Goal: Task Accomplishment & Management: Manage account settings

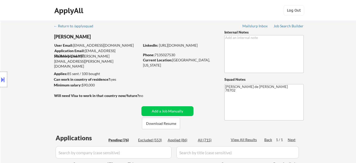
select select ""pending""
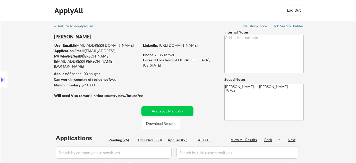
select select ""pending""
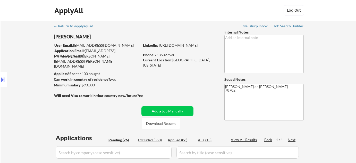
select select ""pending""
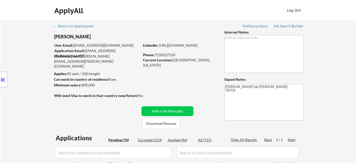
select select ""pending""
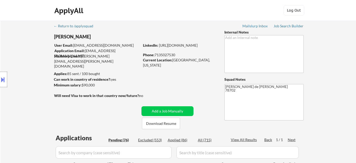
select select ""pending""
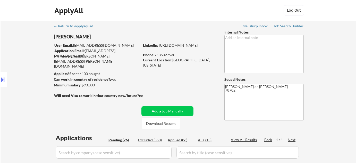
select select ""pending""
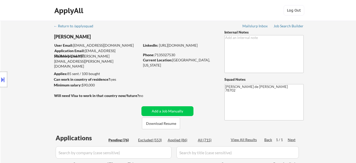
select select ""pending""
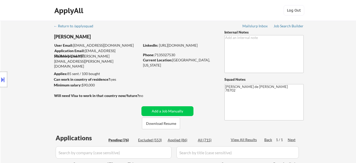
select select ""pending""
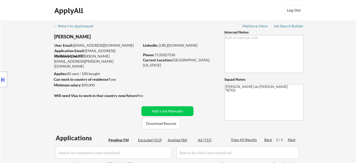
select select ""pending""
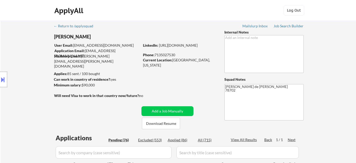
select select ""pending""
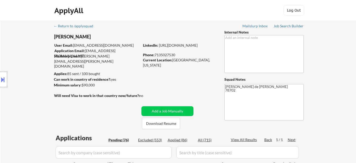
select select ""pending""
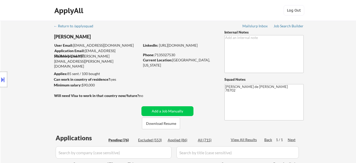
select select ""pending""
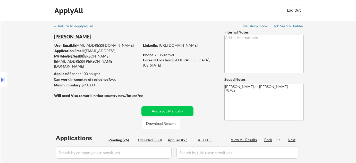
select select ""pending""
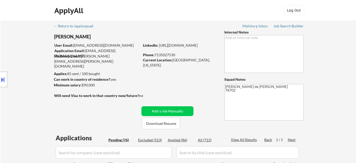
select select ""pending""
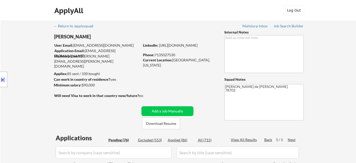
select select ""pending""
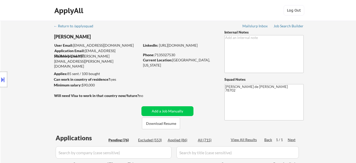
select select ""pending""
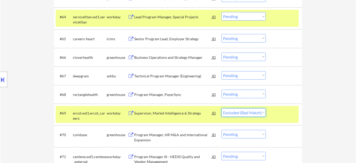
click at [222, 108] on select "Choose an option... Pending Applied Excluded (Questions) Excluded (Expired) Exc…" at bounding box center [244, 112] width 44 height 9
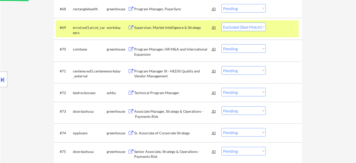
scroll to position [1500, 0]
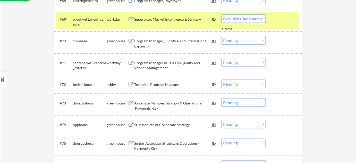
select select ""pending""
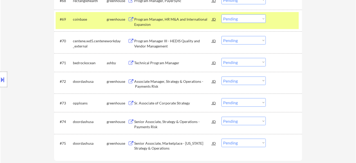
click at [161, 63] on div "Technical Program Manager" at bounding box center [173, 62] width 78 height 5
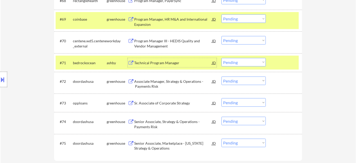
click at [250, 62] on select "Choose an option... Pending Applied Excluded (Questions) Excluded (Expired) Exc…" at bounding box center [244, 62] width 44 height 9
click at [222, 58] on select "Choose an option... Pending Applied Excluded (Questions) Excluded (Expired) Exc…" at bounding box center [244, 62] width 44 height 9
select select ""pending""
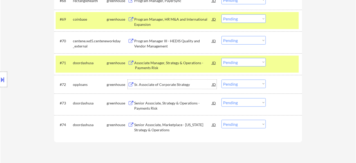
click at [165, 82] on div "Sr. Associate of Corporate Strategy" at bounding box center [173, 84] width 78 height 5
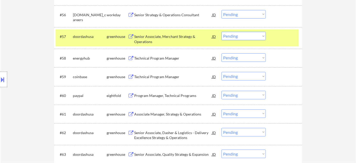
scroll to position [1242, 0]
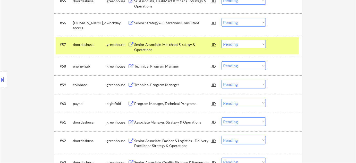
click at [154, 103] on div "Program Manager, Technical Programs" at bounding box center [173, 103] width 78 height 5
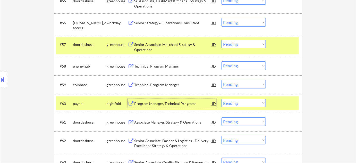
click at [240, 104] on select "Choose an option... Pending Applied Excluded (Questions) Excluded (Expired) Exc…" at bounding box center [244, 103] width 44 height 9
click at [222, 99] on select "Choose an option... Pending Applied Excluded (Questions) Excluded (Expired) Exc…" at bounding box center [244, 103] width 44 height 9
select select ""pending""
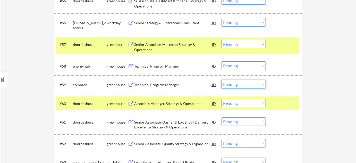
drag, startPoint x: 238, startPoint y: 84, endPoint x: 241, endPoint y: 88, distance: 5.0
click at [238, 84] on select "Choose an option... Pending Applied Excluded (Questions) Excluded (Expired) Exc…" at bounding box center [244, 84] width 44 height 9
click at [222, 80] on select "Choose an option... Pending Applied Excluded (Questions) Excluded (Expired) Exc…" at bounding box center [244, 84] width 44 height 9
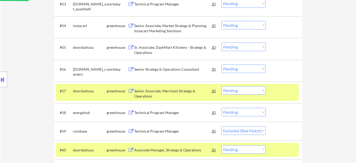
scroll to position [1195, 0]
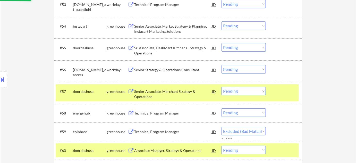
select select ""pending""
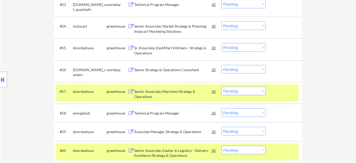
click at [171, 70] on div "Senior Strategy & Operations Consultant" at bounding box center [173, 69] width 78 height 5
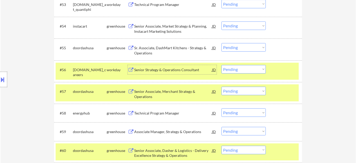
drag, startPoint x: 226, startPoint y: 69, endPoint x: 228, endPoint y: 72, distance: 3.3
click at [226, 69] on select "Choose an option... Pending Applied Excluded (Questions) Excluded (Expired) Exc…" at bounding box center [244, 69] width 44 height 9
click at [222, 65] on select "Choose an option... Pending Applied Excluded (Questions) Excluded (Expired) Exc…" at bounding box center [244, 69] width 44 height 9
select select ""pending""
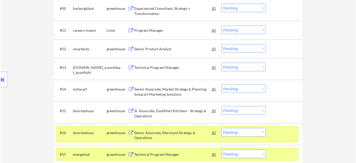
scroll to position [1125, 0]
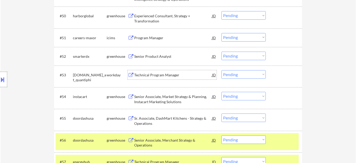
click at [167, 78] on div "Technical Program Manager" at bounding box center [173, 74] width 78 height 9
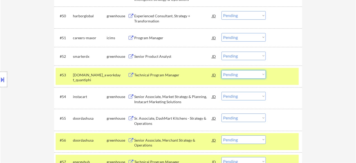
click at [241, 75] on select "Choose an option... Pending Applied Excluded (Questions) Excluded (Expired) Exc…" at bounding box center [244, 74] width 44 height 9
click at [222, 70] on select "Choose an option... Pending Applied Excluded (Questions) Excluded (Expired) Exc…" at bounding box center [244, 74] width 44 height 9
select select ""pending""
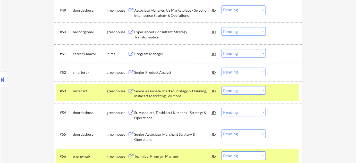
scroll to position [1101, 0]
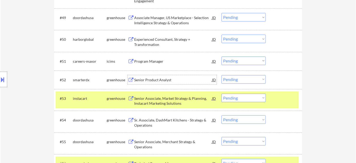
click at [155, 81] on div "Senior Product Analyst" at bounding box center [173, 79] width 78 height 5
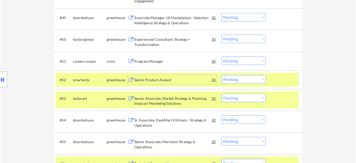
click at [243, 78] on select "Choose an option... Pending Applied Excluded (Questions) Excluded (Expired) Exc…" at bounding box center [244, 79] width 44 height 9
click at [222, 75] on select "Choose an option... Pending Applied Excluded (Questions) Excluded (Expired) Exc…" at bounding box center [244, 79] width 44 height 9
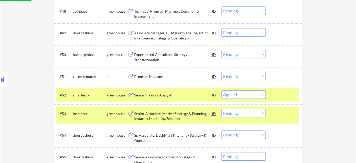
scroll to position [1078, 0]
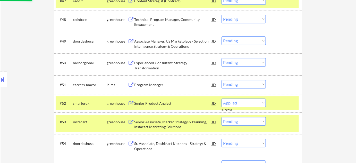
select select ""pending""
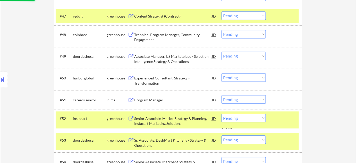
scroll to position [1054, 0]
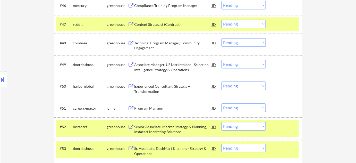
click at [135, 46] on div "Technical Program Manager, Community Engagement" at bounding box center [173, 45] width 78 height 10
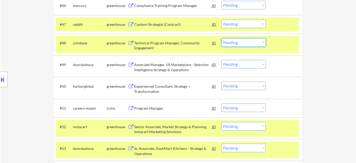
click at [245, 45] on select "Choose an option... Pending Applied Excluded (Questions) Excluded (Expired) Exc…" at bounding box center [244, 42] width 44 height 9
click at [222, 38] on select "Choose an option... Pending Applied Excluded (Questions) Excluded (Expired) Exc…" at bounding box center [244, 42] width 44 height 9
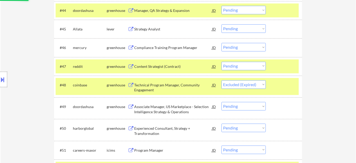
scroll to position [1008, 0]
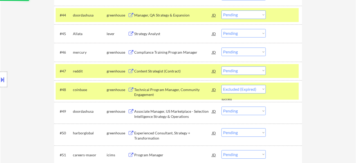
select select ""pending""
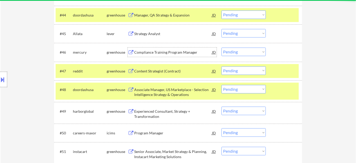
click at [161, 54] on div "Compliance Training Program Manager" at bounding box center [173, 52] width 78 height 5
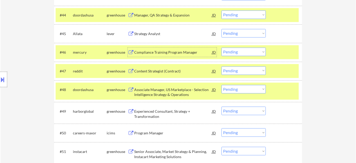
click at [239, 54] on select "Choose an option... Pending Applied Excluded (Questions) Excluded (Expired) Exc…" at bounding box center [244, 51] width 44 height 9
click at [222, 47] on select "Choose an option... Pending Applied Excluded (Questions) Excluded (Expired) Exc…" at bounding box center [244, 51] width 44 height 9
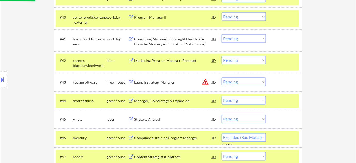
scroll to position [914, 0]
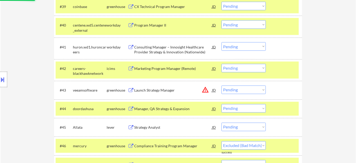
select select ""pending""
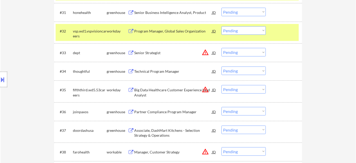
scroll to position [726, 0]
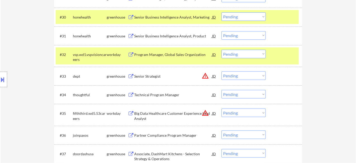
click at [155, 78] on div "Senior Strategist" at bounding box center [173, 76] width 78 height 5
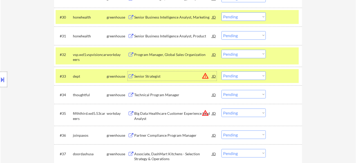
drag, startPoint x: 239, startPoint y: 74, endPoint x: 242, endPoint y: 79, distance: 5.8
click at [239, 74] on select "Choose an option... Pending Applied Excluded (Questions) Excluded (Expired) Exc…" at bounding box center [244, 75] width 44 height 9
click at [222, 71] on select "Choose an option... Pending Applied Excluded (Questions) Excluded (Expired) Exc…" at bounding box center [244, 75] width 44 height 9
select select ""pending""
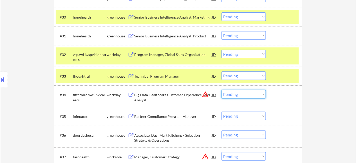
click at [239, 95] on select "Choose an option... Pending Applied Excluded (Questions) Excluded (Expired) Exc…" at bounding box center [244, 94] width 44 height 9
click at [222, 90] on select "Choose an option... Pending Applied Excluded (Questions) Excluded (Expired) Exc…" at bounding box center [244, 94] width 44 height 9
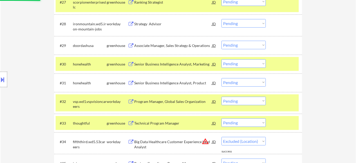
select select ""pending""
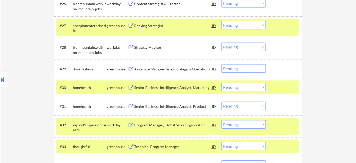
scroll to position [609, 0]
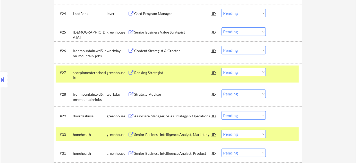
click at [152, 70] on div "Ranking Strategist" at bounding box center [173, 72] width 78 height 5
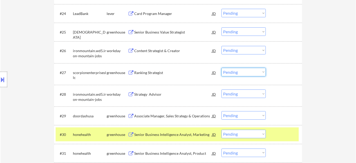
click at [233, 73] on select "Choose an option... Pending Applied Excluded (Questions) Excluded (Expired) Exc…" at bounding box center [244, 72] width 44 height 9
click at [222, 68] on select "Choose an option... Pending Applied Excluded (Questions) Excluded (Expired) Exc…" at bounding box center [244, 72] width 44 height 9
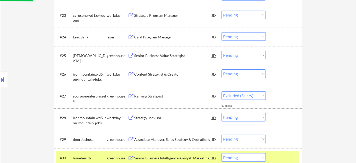
select select ""pending""
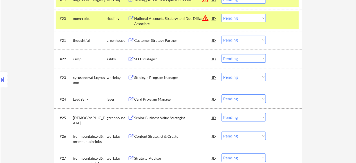
scroll to position [516, 0]
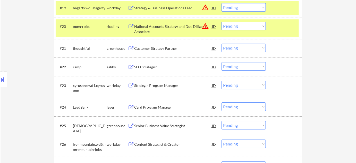
click at [251, 28] on select "Choose an option... Pending Applied Excluded (Questions) Excluded (Expired) Exc…" at bounding box center [244, 26] width 44 height 9
click at [222, 22] on select "Choose an option... Pending Applied Excluded (Questions) Excluded (Expired) Exc…" at bounding box center [244, 26] width 44 height 9
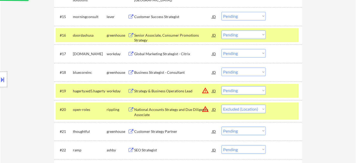
scroll to position [422, 0]
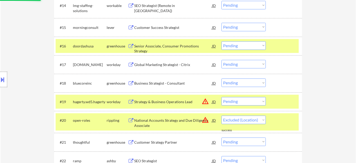
select select ""pending""
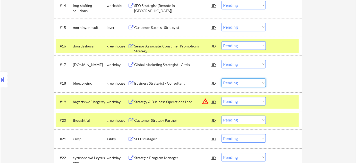
click at [240, 84] on select "Choose an option... Pending Applied Excluded (Questions) Excluded (Expired) Exc…" at bounding box center [244, 82] width 44 height 9
click at [222, 78] on select "Choose an option... Pending Applied Excluded (Questions) Excluded (Expired) Exc…" at bounding box center [244, 82] width 44 height 9
select select ""pending""
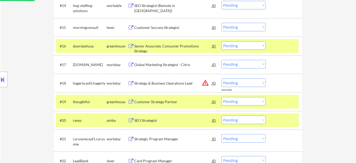
scroll to position [398, 0]
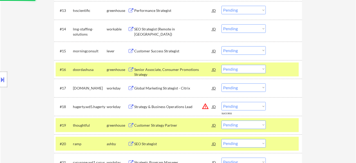
click at [244, 50] on select "Choose an option... Pending Applied Excluded (Questions) Excluded (Expired) Exc…" at bounding box center [244, 50] width 44 height 9
click at [222, 46] on select "Choose an option... Pending Applied Excluded (Questions) Excluded (Expired) Exc…" at bounding box center [244, 50] width 44 height 9
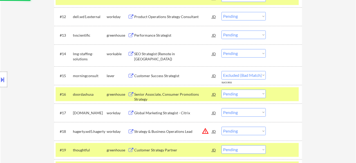
select select ""pending""
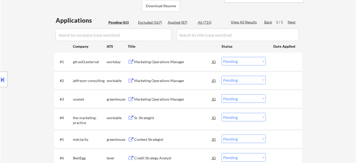
scroll to position [117, 0]
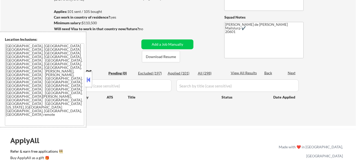
scroll to position [70, 0]
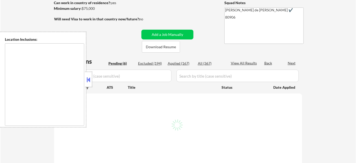
type textarea "Colorado Springs, CO Manitou Springs, CO Fountain, CO Security-Widefield, CO Ci…"
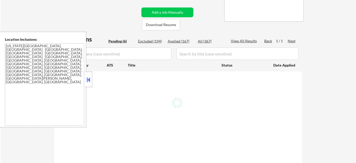
scroll to position [117, 0]
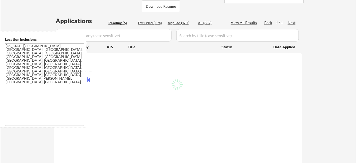
select select ""pending""
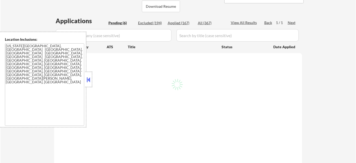
select select ""pending""
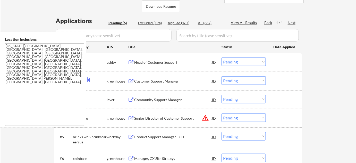
click at [91, 83] on button at bounding box center [89, 80] width 6 height 8
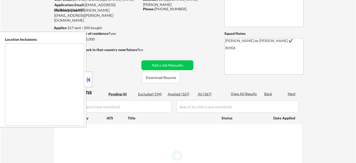
scroll to position [47, 0]
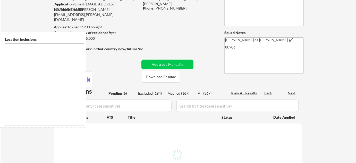
select select ""pending""
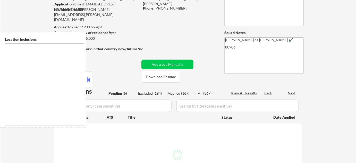
select select ""pending""
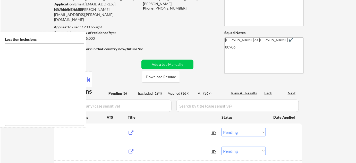
type textarea "Colorado Springs, CO Manitou Springs, CO Fountain, CO Security-Widefield, CO Ci…"
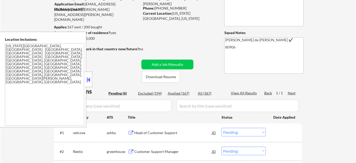
click at [174, 95] on div "Applied (167)" at bounding box center [181, 93] width 26 height 5
click at [91, 79] on button at bounding box center [89, 80] width 6 height 8
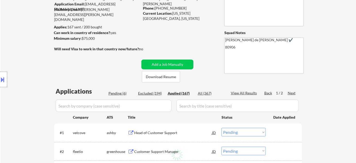
select select ""applied""
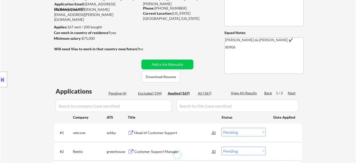
select select ""applied""
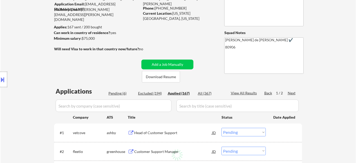
select select ""applied""
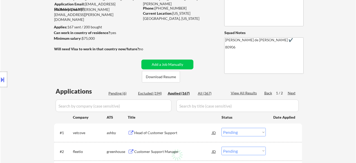
select select ""applied""
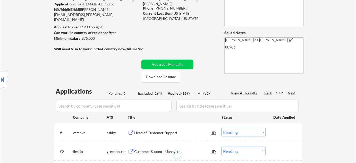
select select ""applied""
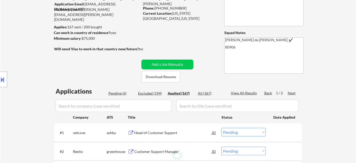
select select ""applied""
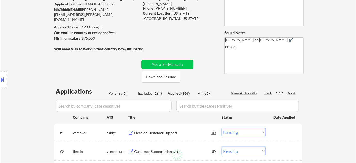
select select ""applied""
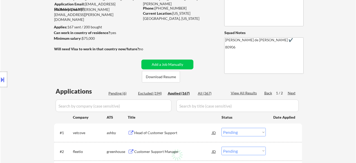
select select ""applied""
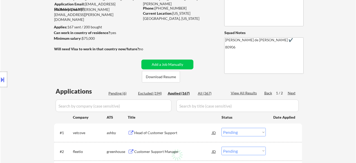
select select ""applied""
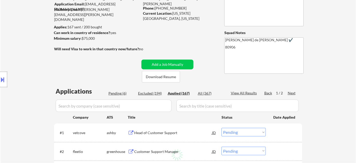
select select ""applied""
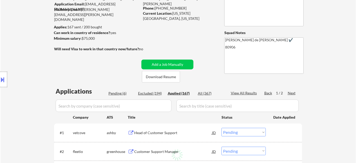
select select ""applied""
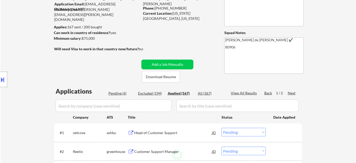
select select ""applied""
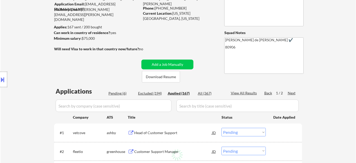
select select ""applied""
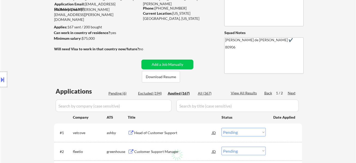
select select ""applied""
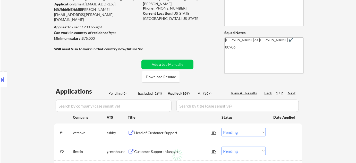
select select ""applied""
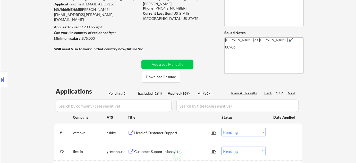
select select ""applied""
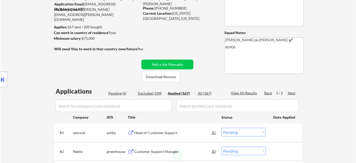
select select ""applied""
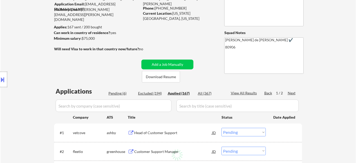
select select ""applied""
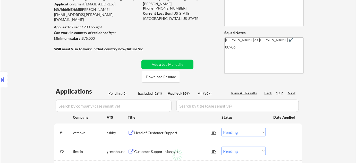
select select ""applied""
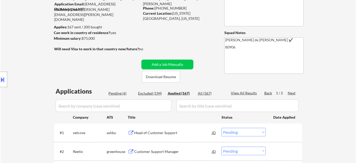
select select ""applied""
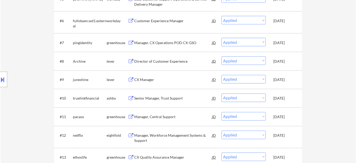
scroll to position [281, 0]
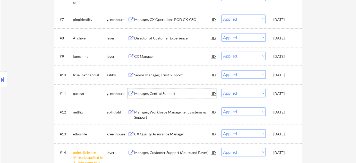
click at [163, 93] on div "Manager, Central Support" at bounding box center [173, 93] width 78 height 5
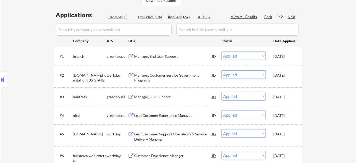
scroll to position [117, 0]
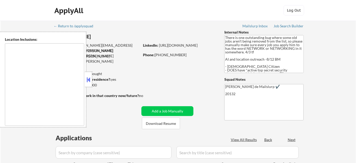
type textarea "[GEOGRAPHIC_DATA], [GEOGRAPHIC_DATA] [GEOGRAPHIC_DATA], [GEOGRAPHIC_DATA] [GEOG…"
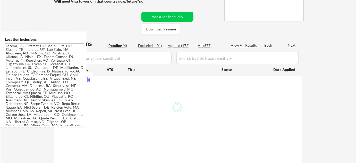
select select ""pending""
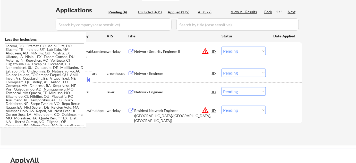
scroll to position [164, 0]
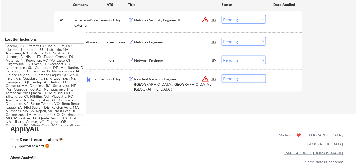
click at [89, 80] on button at bounding box center [89, 80] width 6 height 8
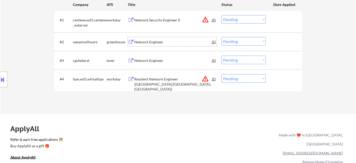
click at [150, 40] on div "Network Engineer" at bounding box center [173, 41] width 78 height 5
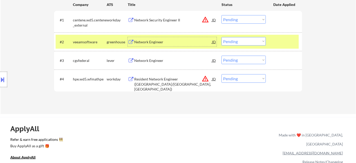
click at [244, 39] on select "Choose an option... Pending Applied Excluded (Questions) Excluded (Expired) Exc…" at bounding box center [244, 41] width 44 height 9
click at [222, 37] on select "Choose an option... Pending Applied Excluded (Questions) Excluded (Expired) Exc…" at bounding box center [244, 41] width 44 height 9
click at [146, 60] on div "Network Engineer" at bounding box center [173, 60] width 78 height 5
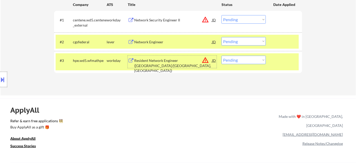
click at [249, 42] on select "Choose an option... Pending Applied Excluded (Questions) Excluded (Expired) Exc…" at bounding box center [244, 41] width 44 height 9
click at [222, 37] on select "Choose an option... Pending Applied Excluded (Questions) Excluded (Expired) Exc…" at bounding box center [244, 41] width 44 height 9
select select ""pending""
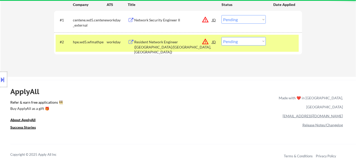
click at [206, 18] on button "warning_amber" at bounding box center [205, 19] width 7 height 7
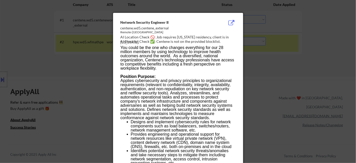
click at [274, 101] on div at bounding box center [178, 81] width 356 height 163
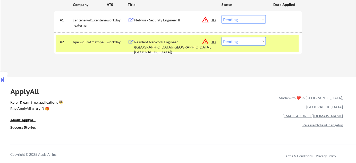
click at [252, 17] on select "Choose an option... Pending Applied Excluded (Questions) Excluded (Expired) Exc…" at bounding box center [244, 19] width 44 height 9
click at [222, 15] on select "Choose an option... Pending Applied Excluded (Questions) Excluded (Expired) Exc…" at bounding box center [244, 19] width 44 height 9
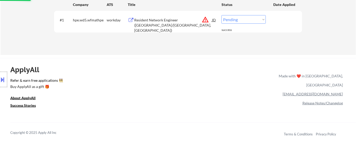
click at [249, 23] on select "Choose an option... Pending Applied Excluded (Questions) Excluded (Expired) Exc…" at bounding box center [244, 19] width 44 height 9
select select ""excluded__location_""
click at [222, 15] on select "Choose an option... Pending Applied Excluded (Questions) Excluded (Expired) Exc…" at bounding box center [244, 19] width 44 height 9
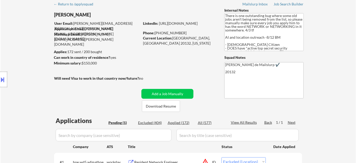
scroll to position [0, 0]
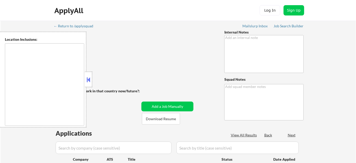
type textarea "Current location is [GEOGRAPHIC_DATA], [GEOGRAPHIC_DATA]"
type textarea "Flor de Mae Mailslurp ✔️"
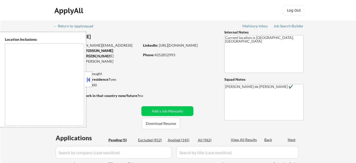
select select ""pending""
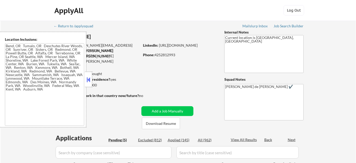
type textarea "Bend, OR Tumalo, OR Deschutes River Woods, OR Sunriver, OR Sisters, OR Redmond,…"
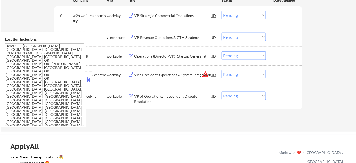
scroll to position [164, 0]
click at [88, 77] on button at bounding box center [89, 80] width 6 height 8
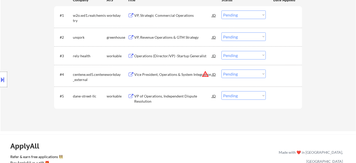
click at [165, 36] on div "VP, Revenue Operations & GTM Strategy" at bounding box center [173, 37] width 78 height 5
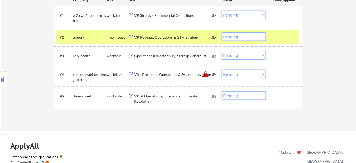
click at [230, 36] on select "Choose an option... Pending Applied Excluded (Questions) Excluded (Expired) Exc…" at bounding box center [244, 36] width 44 height 9
click at [222, 32] on select "Choose an option... Pending Applied Excluded (Questions) Excluded (Expired) Exc…" at bounding box center [244, 36] width 44 height 9
click at [156, 14] on div "VP, Strategic Commercial Operations" at bounding box center [173, 15] width 78 height 5
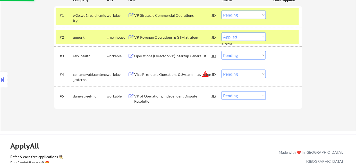
select select ""pending""
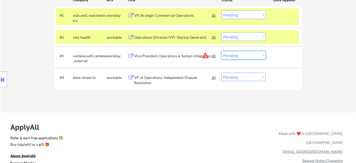
click at [243, 57] on select "Choose an option... Pending Applied Excluded (Questions) Excluded (Expired) Exc…" at bounding box center [244, 55] width 44 height 9
click at [222, 51] on select "Choose an option... Pending Applied Excluded (Questions) Excluded (Expired) Exc…" at bounding box center [244, 55] width 44 height 9
select select ""pending""
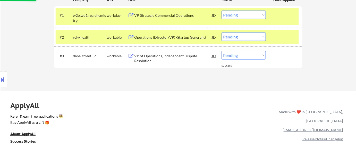
click at [145, 63] on div "#3 dane-street-llc workable VP of Operations, Independent Dispute Resolution JD…" at bounding box center [177, 57] width 243 height 17
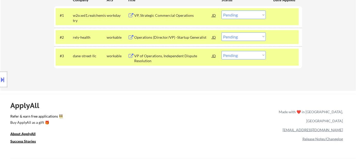
click at [137, 64] on div "#3 dane-street-llc workable VP of Operations, Independent Dispute Resolution JD…" at bounding box center [177, 57] width 243 height 17
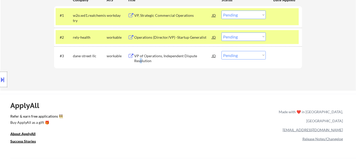
click at [141, 61] on div "VP of Operations, Independent Dispute Resolution" at bounding box center [173, 58] width 78 height 10
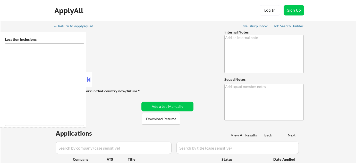
type textarea "[PERSON_NAME] de [PERSON_NAME] 11211"
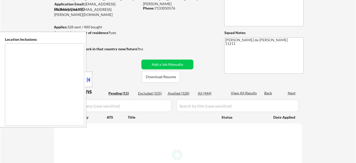
type textarea "[US_STATE], [GEOGRAPHIC_DATA] [GEOGRAPHIC_DATA], [GEOGRAPHIC_DATA] [GEOGRAPHIC_…"
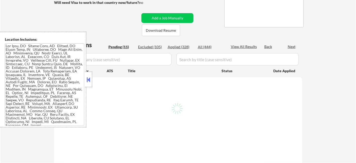
select select ""pending""
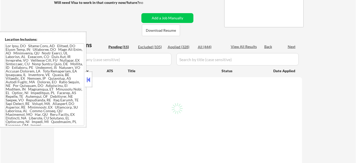
select select ""pending""
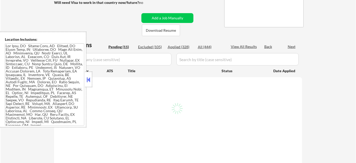
select select ""pending""
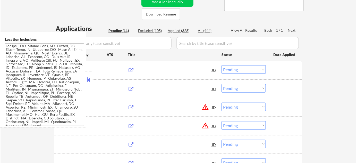
scroll to position [117, 0]
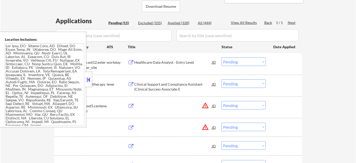
click at [90, 80] on button at bounding box center [89, 80] width 6 height 8
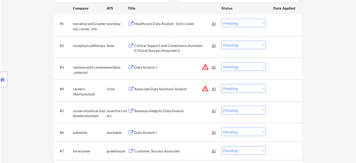
scroll to position [164, 0]
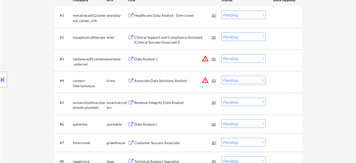
click at [241, 57] on select "Choose an option... Pending Applied Excluded (Questions) Excluded (Expired) Exc…" at bounding box center [244, 58] width 44 height 9
click at [222, 54] on select "Choose an option... Pending Applied Excluded (Questions) Excluded (Expired) Exc…" at bounding box center [244, 58] width 44 height 9
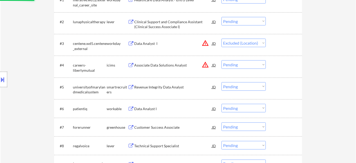
scroll to position [187, 0]
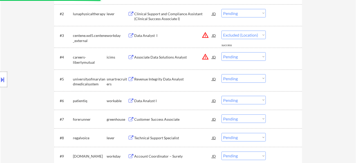
select select ""pending""
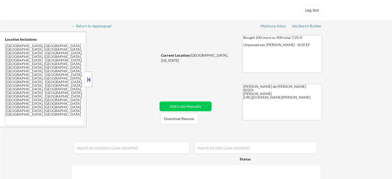
select select ""pending""
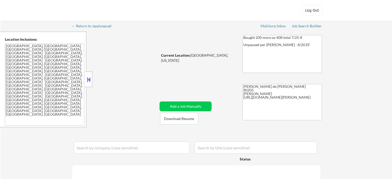
select select ""pending""
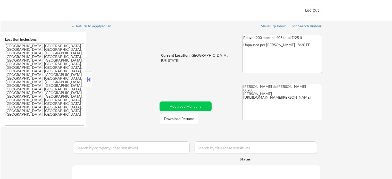
select select ""pending""
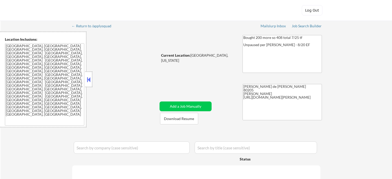
select select ""pending""
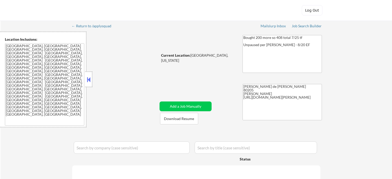
select select ""pending""
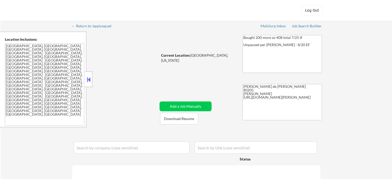
select select ""pending""
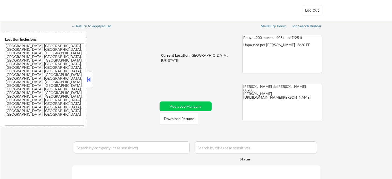
select select ""pending""
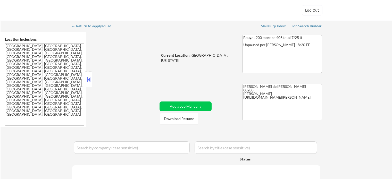
select select ""pending""
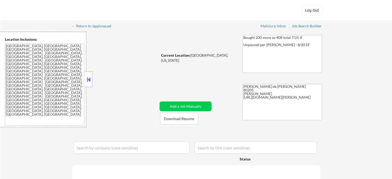
select select ""pending""
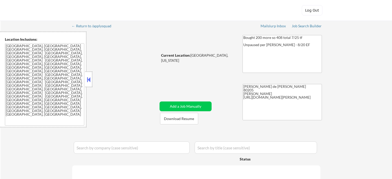
select select ""pending""
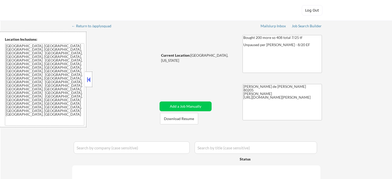
select select ""pending""
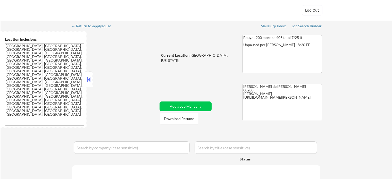
select select ""pending""
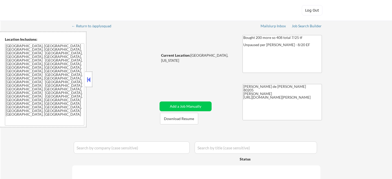
select select ""pending""
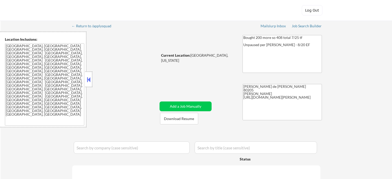
select select ""pending""
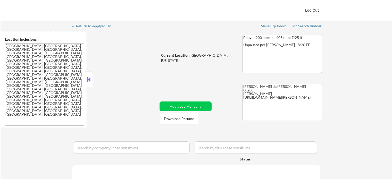
select select ""pending""
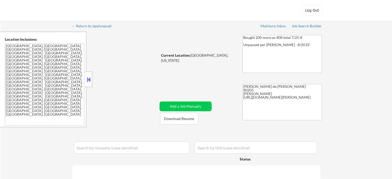
select select ""pending""
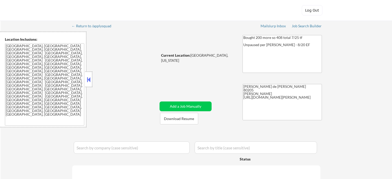
select select ""pending""
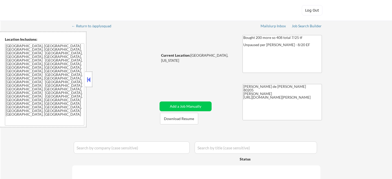
select select ""pending""
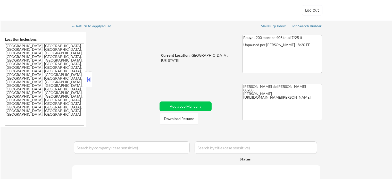
select select ""pending""
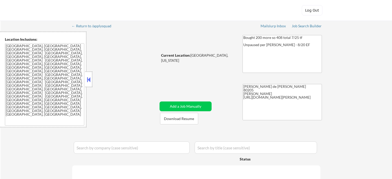
select select ""pending""
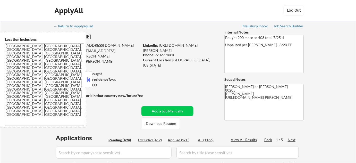
scroll to position [70, 0]
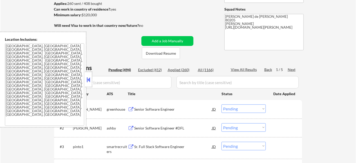
click at [90, 83] on button at bounding box center [89, 80] width 6 height 8
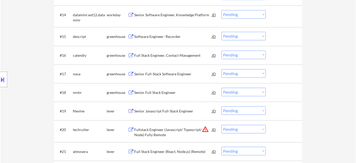
scroll to position [445, 0]
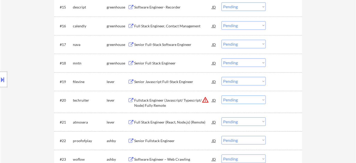
click at [206, 98] on button "warning_amber" at bounding box center [205, 99] width 7 height 7
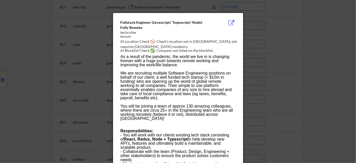
click at [300, 118] on div at bounding box center [178, 81] width 356 height 163
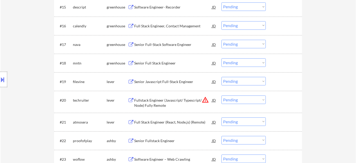
click at [244, 101] on select "Choose an option... Pending Applied Excluded (Questions) Excluded (Expired) Exc…" at bounding box center [244, 99] width 44 height 9
click at [222, 95] on select "Choose an option... Pending Applied Excluded (Questions) Excluded (Expired) Exc…" at bounding box center [244, 99] width 44 height 9
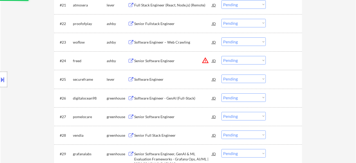
scroll to position [562, 0]
select select ""pending""
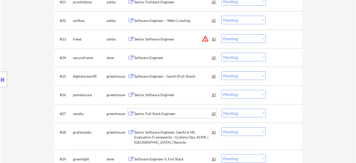
click at [163, 110] on div "Senior Full Stack Engineer" at bounding box center [173, 113] width 78 height 9
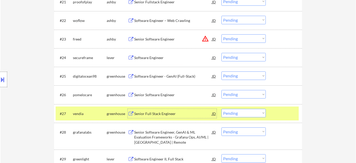
click at [227, 115] on select "Choose an option... Pending Applied Excluded (Questions) Excluded (Expired) Exc…" at bounding box center [244, 113] width 44 height 9
click at [222, 109] on select "Choose an option... Pending Applied Excluded (Questions) Excluded (Expired) Exc…" at bounding box center [244, 113] width 44 height 9
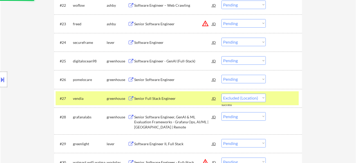
scroll to position [586, 0]
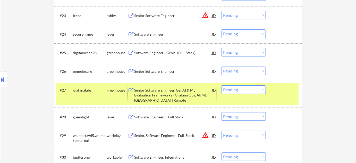
click at [181, 95] on div "Senior Software Engineer, GenAI & ML Evaluation Frameworks - Grafana Ops, AI/ML…" at bounding box center [173, 95] width 78 height 15
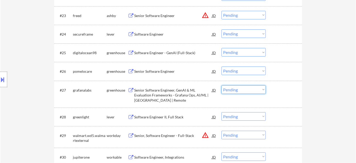
click at [235, 90] on select "Choose an option... Pending Applied Excluded (Questions) Excluded (Expired) Exc…" at bounding box center [244, 89] width 44 height 9
click at [222, 85] on select "Choose an option... Pending Applied Excluded (Questions) Excluded (Expired) Exc…" at bounding box center [244, 89] width 44 height 9
select select ""pending""
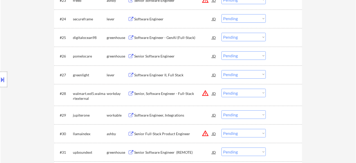
scroll to position [609, 0]
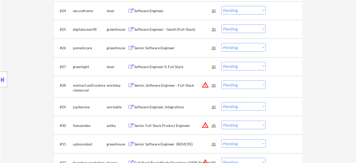
click at [151, 49] on div "Senior Software Engineer" at bounding box center [173, 47] width 78 height 5
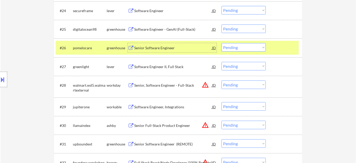
click at [242, 47] on select "Choose an option... Pending Applied Excluded (Questions) Excluded (Expired) Exc…" at bounding box center [244, 47] width 44 height 9
click at [222, 43] on select "Choose an option... Pending Applied Excluded (Questions) Excluded (Expired) Exc…" at bounding box center [244, 47] width 44 height 9
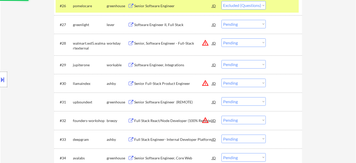
scroll to position [656, 0]
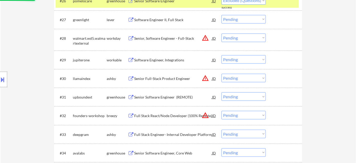
select select ""pending""
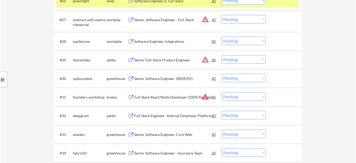
click at [170, 79] on div "Senior Software Engineer (REMOTE)" at bounding box center [173, 78] width 78 height 5
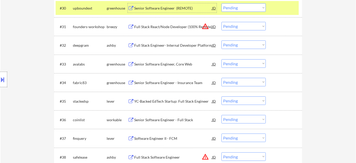
scroll to position [750, 0]
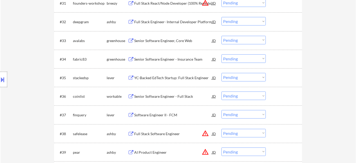
click at [169, 95] on div "Senior Software Engineer - Full Stack" at bounding box center [173, 96] width 78 height 5
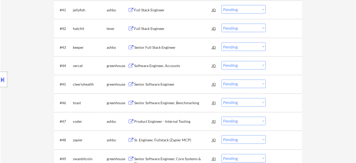
scroll to position [937, 0]
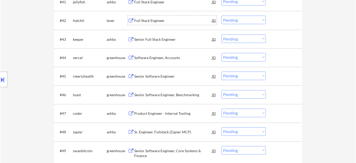
click at [159, 21] on div "Full Stack Engineer" at bounding box center [173, 20] width 78 height 5
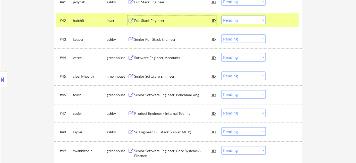
click at [239, 22] on select "Choose an option... Pending Applied Excluded (Questions) Excluded (Expired) Exc…" at bounding box center [244, 20] width 44 height 9
click at [222, 16] on select "Choose an option... Pending Applied Excluded (Questions) Excluded (Expired) Exc…" at bounding box center [244, 20] width 44 height 9
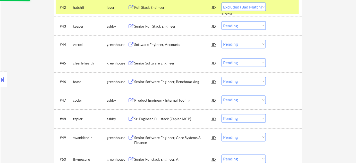
scroll to position [961, 0]
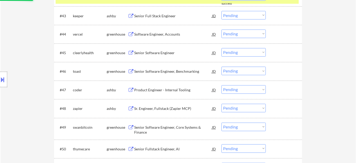
select select ""pending""
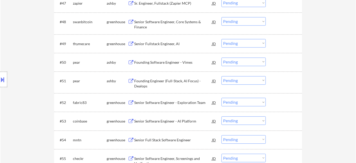
scroll to position [1054, 0]
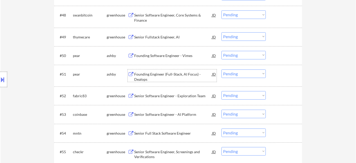
click at [174, 73] on div "Founding Engineer (Full-Stack, AI Focus) - Dealops" at bounding box center [173, 77] width 78 height 10
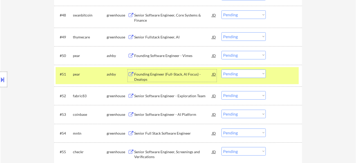
click at [241, 78] on div "#51 pear ashby Founding Engineer (Full-Stack, AI Focus) - Dealops JD Choose an …" at bounding box center [177, 75] width 243 height 17
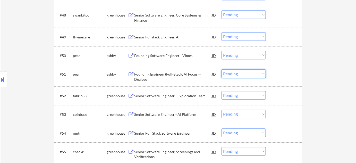
click at [246, 75] on select "Choose an option... Pending Applied Excluded (Questions) Excluded (Expired) Exc…" at bounding box center [244, 73] width 44 height 9
click at [222, 69] on select "Choose an option... Pending Applied Excluded (Questions) Excluded (Expired) Exc…" at bounding box center [244, 73] width 44 height 9
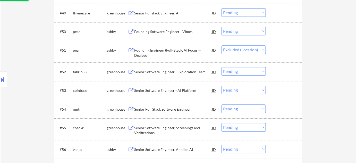
scroll to position [1101, 0]
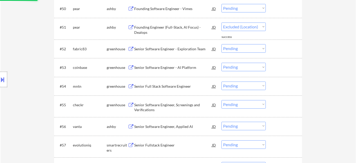
select select ""pending""
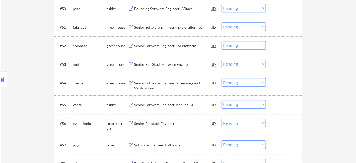
click at [155, 64] on div "Senior Full Stack Software Engineer" at bounding box center [173, 64] width 78 height 5
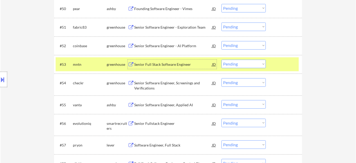
drag, startPoint x: 237, startPoint y: 64, endPoint x: 237, endPoint y: 67, distance: 3.4
click at [237, 64] on select "Choose an option... Pending Applied Excluded (Questions) Excluded (Expired) Exc…" at bounding box center [244, 64] width 44 height 9
click at [222, 60] on select "Choose an option... Pending Applied Excluded (Questions) Excluded (Expired) Exc…" at bounding box center [244, 64] width 44 height 9
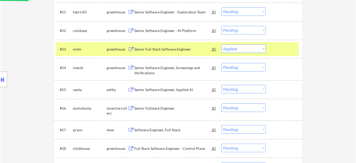
scroll to position [1125, 0]
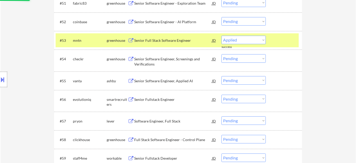
select select ""pending""
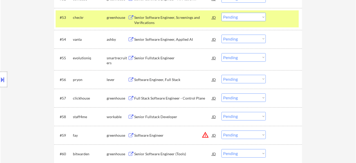
click at [165, 56] on div "Senior Fullstack Engineer" at bounding box center [173, 57] width 78 height 5
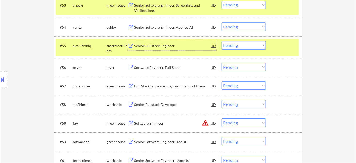
scroll to position [1172, 0]
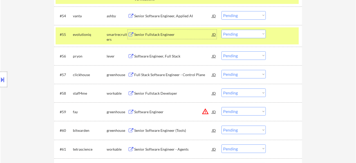
click at [147, 54] on div "Software Engineer, Full Stack" at bounding box center [173, 56] width 78 height 5
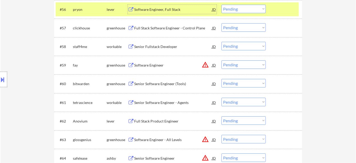
scroll to position [1219, 0]
click at [161, 48] on div "Senior Fullstack Developer" at bounding box center [173, 46] width 78 height 5
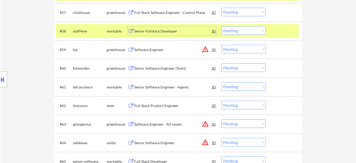
scroll to position [1242, 0]
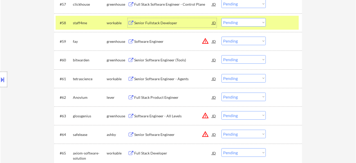
click at [165, 62] on div "Senior Software Engineer (Tools)" at bounding box center [173, 59] width 78 height 5
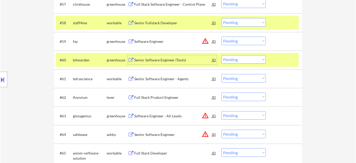
click at [226, 60] on select "Choose an option... Pending Applied Excluded (Questions) Excluded (Expired) Exc…" at bounding box center [244, 59] width 44 height 9
click at [222, 55] on select "Choose an option... Pending Applied Excluded (Questions) Excluded (Expired) Exc…" at bounding box center [244, 59] width 44 height 9
click at [166, 94] on div "Full Stack Product Engineer" at bounding box center [173, 97] width 78 height 9
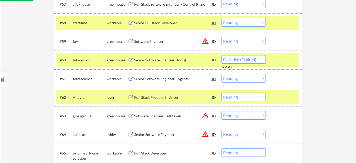
select select ""pending""
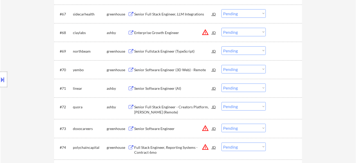
scroll to position [1429, 0]
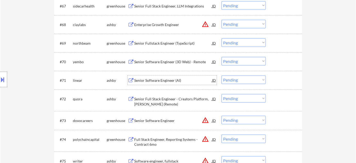
click at [145, 78] on div "Senior Software Engineer (AI)" at bounding box center [173, 80] width 78 height 5
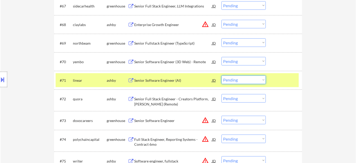
click at [253, 81] on select "Choose an option... Pending Applied Excluded (Questions) Excluded (Expired) Exc…" at bounding box center [244, 80] width 44 height 9
click at [222, 76] on select "Choose an option... Pending Applied Excluded (Questions) Excluded (Expired) Exc…" at bounding box center [244, 80] width 44 height 9
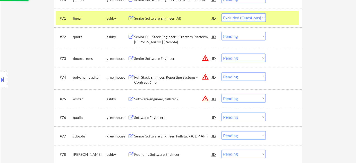
scroll to position [1500, 0]
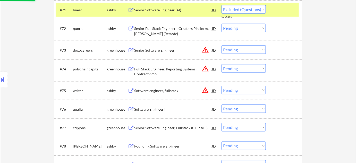
select select ""pending""
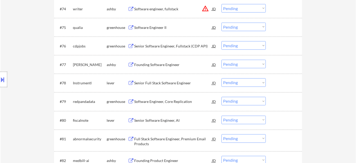
scroll to position [1570, 0]
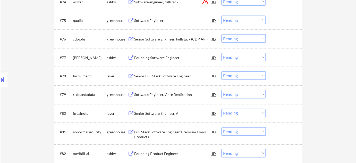
click at [171, 94] on div "Software Engineer, Core Replication" at bounding box center [173, 94] width 78 height 5
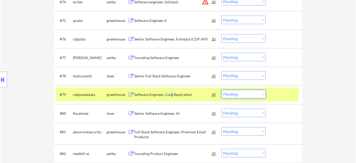
click at [227, 93] on select "Choose an option... Pending Applied Excluded (Questions) Excluded (Expired) Exc…" at bounding box center [244, 94] width 44 height 9
click at [222, 90] on select "Choose an option... Pending Applied Excluded (Questions) Excluded (Expired) Exc…" at bounding box center [244, 94] width 44 height 9
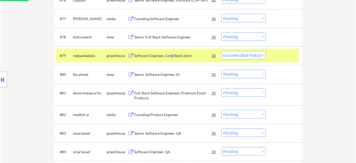
scroll to position [1617, 0]
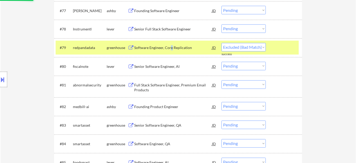
click at [158, 68] on div "Senior Software Engineer, AI" at bounding box center [173, 66] width 78 height 5
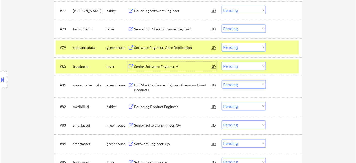
click at [244, 67] on select "Choose an option... Pending Applied Excluded (Questions) Excluded (Expired) Exc…" at bounding box center [244, 66] width 44 height 9
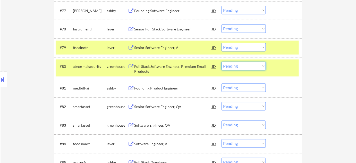
drag, startPoint x: 337, startPoint y: 78, endPoint x: 331, endPoint y: 74, distance: 6.7
drag, startPoint x: 227, startPoint y: 46, endPoint x: 229, endPoint y: 49, distance: 4.3
click at [227, 46] on select "Choose an option... Pending Applied Excluded (Questions) Excluded (Expired) Exc…" at bounding box center [244, 47] width 44 height 9
click at [222, 43] on select "Choose an option... Pending Applied Excluded (Questions) Excluded (Expired) Exc…" at bounding box center [244, 47] width 44 height 9
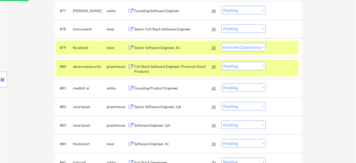
scroll to position [1640, 0]
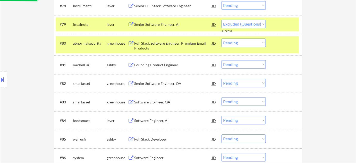
select select ""pending""
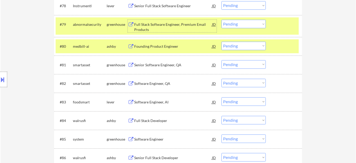
click at [145, 24] on div "Full Stack Software Engineer, Premium Email Products" at bounding box center [173, 27] width 78 height 10
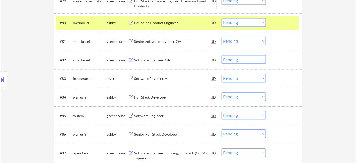
scroll to position [1687, 0]
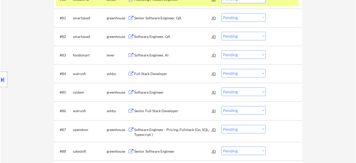
click at [153, 55] on div "Software Engineer, AI" at bounding box center [173, 55] width 78 height 5
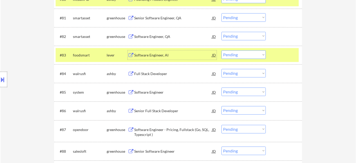
click at [248, 53] on select "Choose an option... Pending Applied Excluded (Questions) Excluded (Expired) Exc…" at bounding box center [244, 54] width 44 height 9
click at [222, 50] on select "Choose an option... Pending Applied Excluded (Questions) Excluded (Expired) Exc…" at bounding box center [244, 54] width 44 height 9
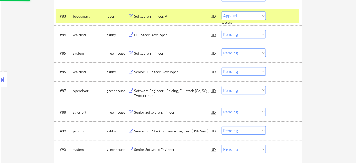
select select ""pending""
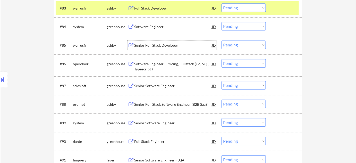
click at [155, 42] on div "Senior Full Stack Developer" at bounding box center [173, 44] width 78 height 9
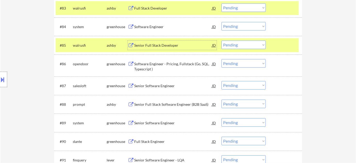
click at [242, 44] on select "Choose an option... Pending Applied Excluded (Questions) Excluded (Expired) Exc…" at bounding box center [244, 44] width 44 height 9
click at [222, 40] on select "Choose an option... Pending Applied Excluded (Questions) Excluded (Expired) Exc…" at bounding box center [244, 44] width 44 height 9
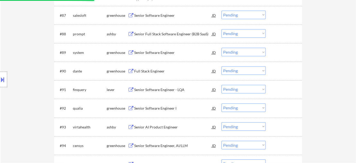
scroll to position [1828, 0]
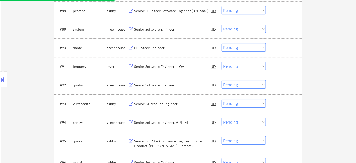
select select ""pending""
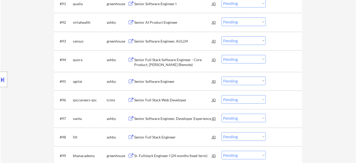
scroll to position [1898, 0]
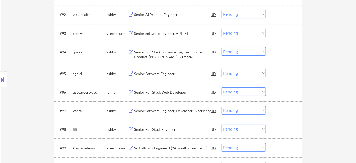
click at [156, 74] on div "Senior Software Engineer" at bounding box center [173, 73] width 78 height 5
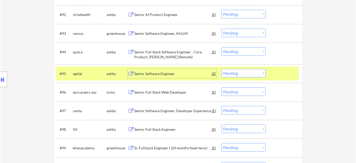
click at [229, 73] on select "Choose an option... Pending Applied Excluded (Questions) Excluded (Expired) Exc…" at bounding box center [244, 73] width 44 height 9
click at [222, 69] on select "Choose an option... Pending Applied Excluded (Questions) Excluded (Expired) Exc…" at bounding box center [244, 73] width 44 height 9
select select ""pending""
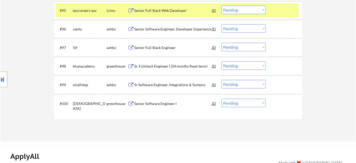
scroll to position [1968, 0]
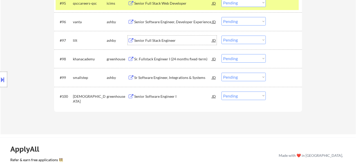
click at [159, 40] on div "Senior Full Stack Engineer" at bounding box center [173, 40] width 78 height 5
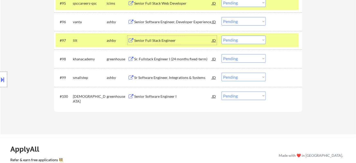
click at [241, 38] on select "Choose an option... Pending Applied Excluded (Questions) Excluded (Expired) Exc…" at bounding box center [244, 40] width 44 height 9
click at [222, 36] on select "Choose an option... Pending Applied Excluded (Questions) Excluded (Expired) Exc…" at bounding box center [244, 40] width 44 height 9
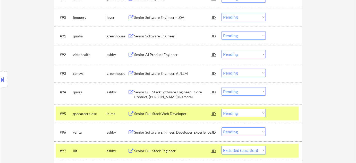
scroll to position [1851, 0]
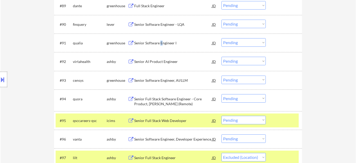
click at [161, 42] on div "Senior Software Engineer I" at bounding box center [173, 42] width 78 height 5
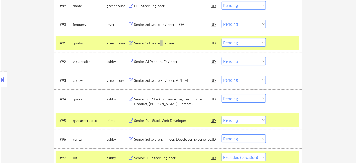
select select ""pending""
click at [240, 39] on select "Choose an option... Pending Applied Excluded (Questions) Excluded (Expired) Exc…" at bounding box center [244, 42] width 44 height 9
click at [222, 38] on select "Choose an option... Pending Applied Excluded (Questions) Excluded (Expired) Exc…" at bounding box center [244, 42] width 44 height 9
select select ""pending""
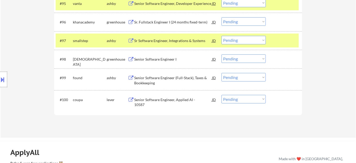
scroll to position [1968, 0]
click at [173, 97] on div "Senior Software Engineer, Applied AI - 10587" at bounding box center [173, 102] width 78 height 10
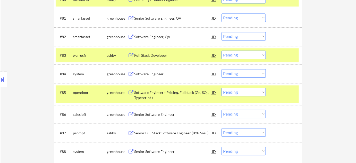
scroll to position [831, 0]
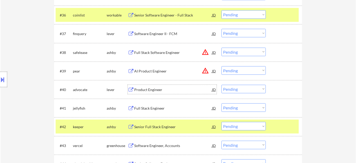
click at [156, 90] on div "Product Engineer" at bounding box center [173, 89] width 78 height 5
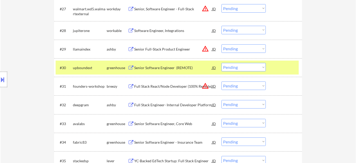
scroll to position [643, 0]
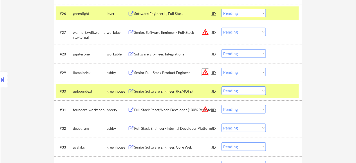
click at [205, 69] on button "warning_amber" at bounding box center [205, 72] width 7 height 7
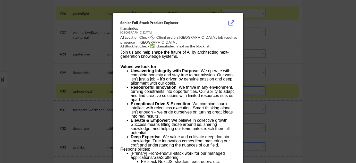
click at [317, 81] on div at bounding box center [178, 81] width 356 height 163
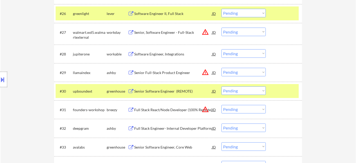
click at [255, 73] on select "Choose an option... Pending Applied Excluded (Questions) Excluded (Expired) Exc…" at bounding box center [244, 72] width 44 height 9
click at [222, 68] on select "Choose an option... Pending Applied Excluded (Questions) Excluded (Expired) Exc…" at bounding box center [244, 72] width 44 height 9
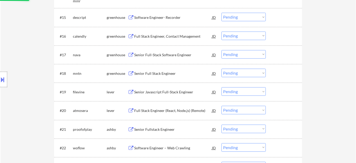
scroll to position [385, 0]
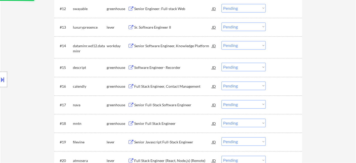
select select ""pending""
click at [184, 85] on div "Full Stack Engineer, Contact Management" at bounding box center [173, 86] width 78 height 5
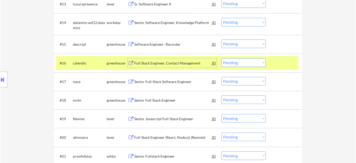
scroll to position [408, 0]
click at [167, 139] on div "Full Stack Engineer (React, Node.js) (Remote)" at bounding box center [173, 137] width 78 height 5
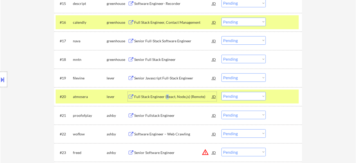
scroll to position [455, 0]
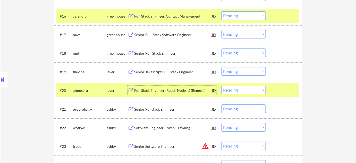
click at [170, 105] on div "Senior Fullstack Engineer" at bounding box center [173, 108] width 78 height 9
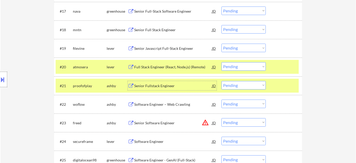
scroll to position [525, 0]
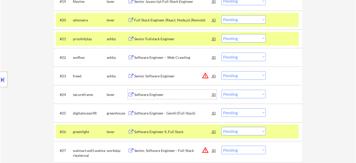
click at [145, 91] on div "Software Engineer" at bounding box center [173, 94] width 78 height 9
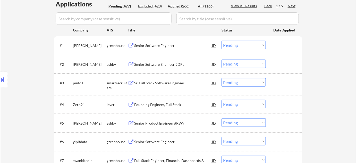
scroll to position [127, 0]
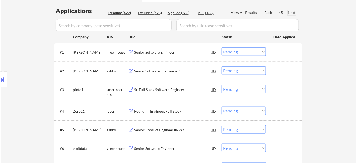
click at [291, 12] on div "Next" at bounding box center [292, 12] width 8 height 5
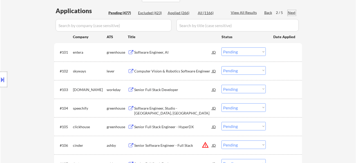
click at [144, 52] on div "Software Engineer, AI" at bounding box center [173, 52] width 78 height 5
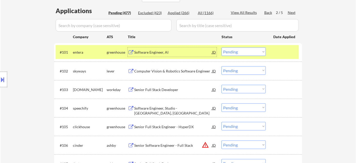
scroll to position [174, 0]
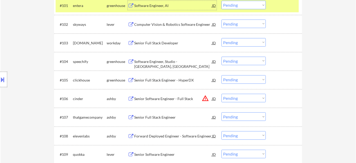
click at [164, 63] on div "Software Engineer, Studio - Denver, USA" at bounding box center [173, 64] width 78 height 10
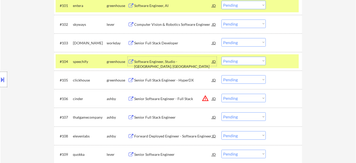
click at [259, 66] on div "#104 speechify greenhouse Software Engineer, Studio - Denver, USA JD Choose an …" at bounding box center [177, 61] width 243 height 14
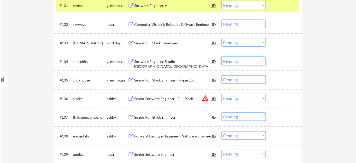
drag, startPoint x: 260, startPoint y: 61, endPoint x: 258, endPoint y: 64, distance: 3.1
click at [260, 61] on select "Choose an option... Pending Applied Excluded (Questions) Excluded (Expired) Exc…" at bounding box center [244, 61] width 44 height 9
click at [222, 57] on select "Choose an option... Pending Applied Excluded (Questions) Excluded (Expired) Exc…" at bounding box center [244, 61] width 44 height 9
click at [168, 80] on div "Senior Full Stack Engineer - HyperDX" at bounding box center [173, 80] width 78 height 5
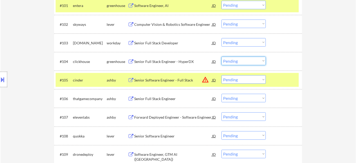
click at [249, 61] on select "Choose an option... Pending Applied Excluded (Questions) Excluded (Expired) Exc…" at bounding box center [244, 61] width 44 height 9
click at [222, 57] on select "Choose an option... Pending Applied Excluded (Questions) Excluded (Expired) Exc…" at bounding box center [244, 61] width 44 height 9
select select ""pending""
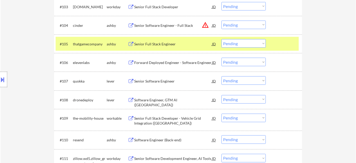
scroll to position [221, 0]
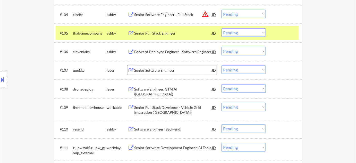
click at [161, 72] on div "Senior Software Engineer" at bounding box center [173, 70] width 78 height 5
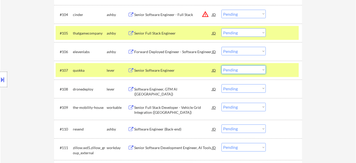
drag, startPoint x: 230, startPoint y: 70, endPoint x: 231, endPoint y: 73, distance: 3.1
click at [230, 70] on select "Choose an option... Pending Applied Excluded (Questions) Excluded (Expired) Exc…" at bounding box center [244, 69] width 44 height 9
click at [222, 65] on select "Choose an option... Pending Applied Excluded (Questions) Excluded (Expired) Exc…" at bounding box center [244, 69] width 44 height 9
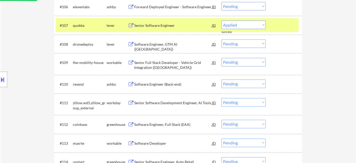
scroll to position [291, 0]
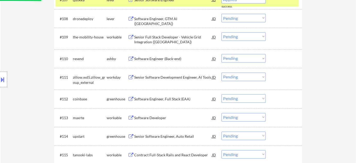
select select ""pending""
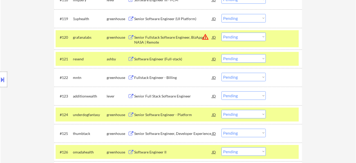
scroll to position [525, 0]
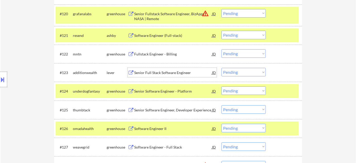
click at [149, 73] on div "Senior Full Stack Software Engineer" at bounding box center [173, 72] width 78 height 5
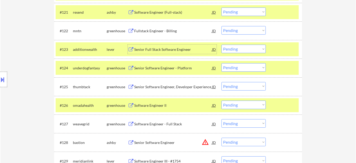
scroll to position [549, 0]
click at [163, 69] on div "Senior Software Engineer - Platform" at bounding box center [173, 67] width 78 height 5
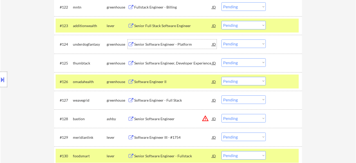
scroll to position [596, 0]
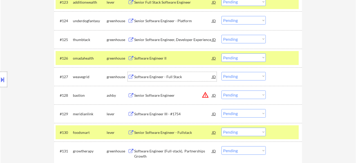
click at [174, 75] on div "Software Engineer - Full Stack" at bounding box center [173, 76] width 78 height 5
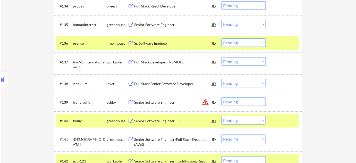
scroll to position [830, 0]
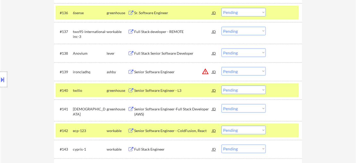
click at [265, 73] on select "Choose an option... Pending Applied Excluded (Questions) Excluded (Expired) Exc…" at bounding box center [244, 71] width 44 height 9
click at [222, 67] on select "Choose an option... Pending Applied Excluded (Questions) Excluded (Expired) Exc…" at bounding box center [244, 71] width 44 height 9
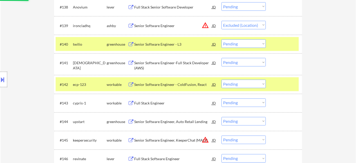
scroll to position [877, 0]
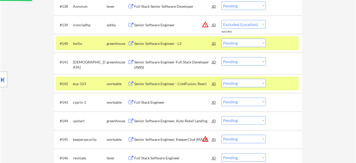
select select ""pending""
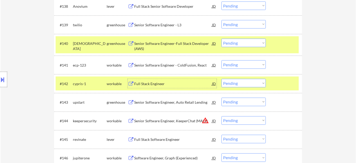
click at [157, 80] on div "Full Stack Engineer" at bounding box center [173, 83] width 78 height 9
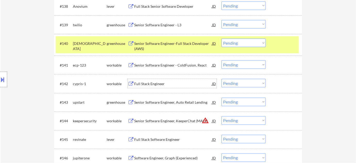
click at [253, 85] on select "Choose an option... Pending Applied Excluded (Questions) Excluded (Expired) Exc…" at bounding box center [244, 83] width 44 height 9
click at [222, 79] on select "Choose an option... Pending Applied Excluded (Questions) Excluded (Expired) Exc…" at bounding box center [244, 83] width 44 height 9
select select ""pending""
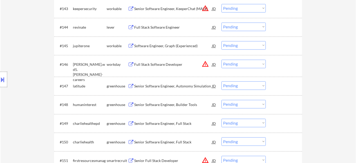
scroll to position [994, 0]
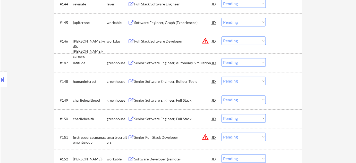
click at [171, 99] on div "Senior Software Engineer, Full Stack" at bounding box center [173, 100] width 78 height 5
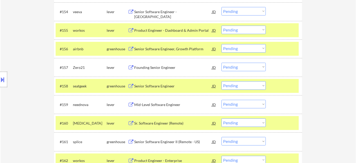
scroll to position [1205, 0]
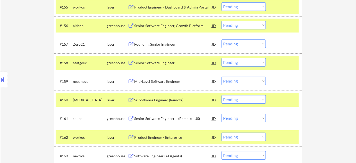
click at [163, 62] on div "Senior Software Engineer" at bounding box center [173, 62] width 78 height 5
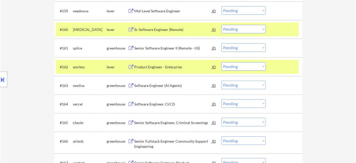
scroll to position [1299, 0]
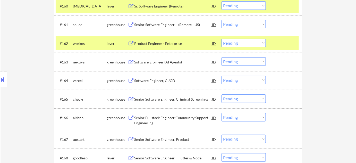
click at [163, 63] on div "Software Engineer (AI Agents)" at bounding box center [173, 62] width 78 height 5
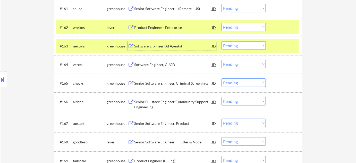
scroll to position [1322, 0]
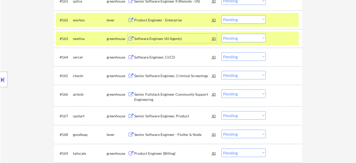
click at [147, 40] on div "Software Engineer (AI Agents)" at bounding box center [173, 38] width 78 height 5
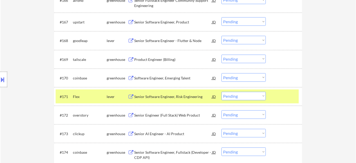
scroll to position [1439, 0]
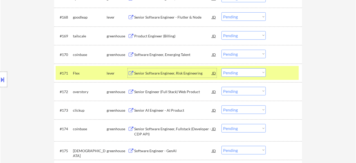
click at [168, 74] on div "Senior Software Engineer, Risk Engineering" at bounding box center [173, 73] width 78 height 5
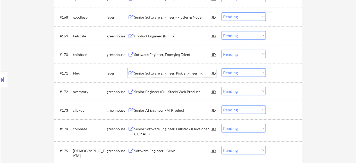
click at [234, 69] on select "Choose an option... Pending Applied Excluded (Questions) Excluded (Expired) Exc…" at bounding box center [244, 72] width 44 height 9
click at [222, 68] on select "Choose an option... Pending Applied Excluded (Questions) Excluded (Expired) Exc…" at bounding box center [244, 72] width 44 height 9
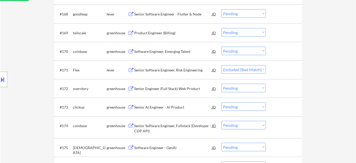
scroll to position [1463, 0]
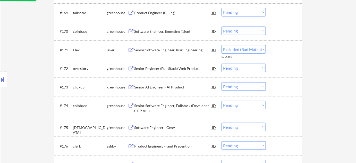
click at [178, 67] on div "Senior Engineer (Full Stack) Web Product" at bounding box center [173, 68] width 78 height 5
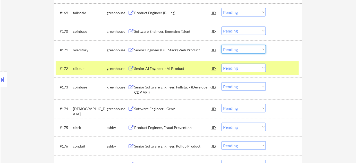
click at [238, 49] on select "Choose an option... Pending Applied Excluded (Questions) Excluded (Expired) Exc…" at bounding box center [244, 49] width 44 height 9
click at [222, 45] on select "Choose an option... Pending Applied Excluded (Questions) Excluded (Expired) Exc…" at bounding box center [244, 49] width 44 height 9
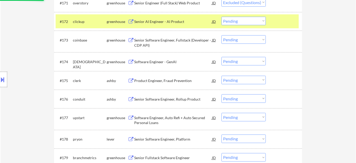
scroll to position [1510, 0]
select select ""pending""
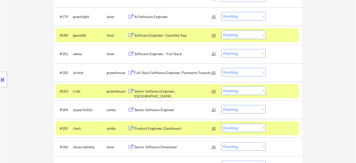
scroll to position [1674, 0]
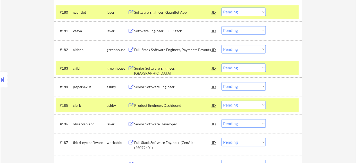
click at [170, 65] on div "Senior Software Engineer, Lake" at bounding box center [173, 67] width 78 height 9
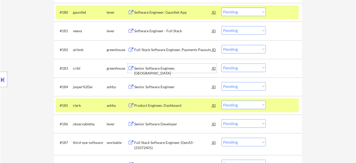
click at [242, 66] on select "Choose an option... Pending Applied Excluded (Questions) Excluded (Expired) Exc…" at bounding box center [244, 67] width 44 height 9
click at [222, 63] on select "Choose an option... Pending Applied Excluded (Questions) Excluded (Expired) Exc…" at bounding box center [244, 67] width 44 height 9
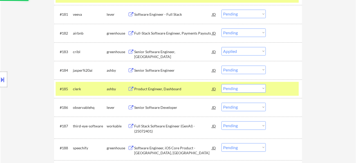
scroll to position [1697, 0]
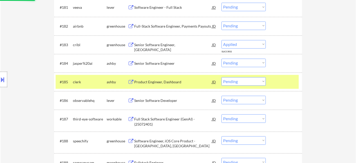
click at [169, 100] on div "Senior Software Developer" at bounding box center [173, 100] width 78 height 5
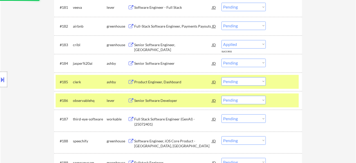
select select ""pending""
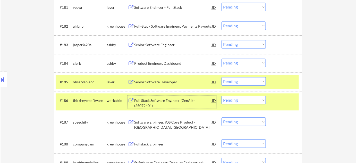
click at [230, 82] on select "Choose an option... Pending Applied Excluded (Questions) Excluded (Expired) Exc…" at bounding box center [244, 81] width 44 height 9
select select ""excluded__expired_""
click at [222, 77] on select "Choose an option... Pending Applied Excluded (Questions) Excluded (Expired) Exc…" at bounding box center [244, 81] width 44 height 9
click at [145, 103] on div "Full Stack Software Engineer (GenAI) - (25072401)" at bounding box center [173, 103] width 78 height 10
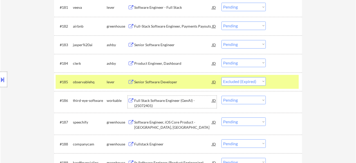
click at [235, 100] on select "Choose an option... Pending Applied Excluded (Questions) Excluded (Expired) Exc…" at bounding box center [244, 100] width 44 height 9
click at [242, 99] on select "Choose an option... Pending Applied Excluded (Questions) Excluded (Expired) Exc…" at bounding box center [244, 100] width 44 height 9
select select ""excluded__expired_""
click at [222, 96] on select "Choose an option... Pending Applied Excluded (Questions) Excluded (Expired) Exc…" at bounding box center [244, 100] width 44 height 9
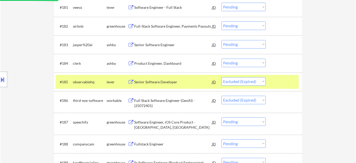
select select ""pending""
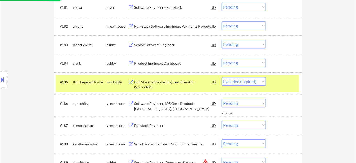
select select ""pending""
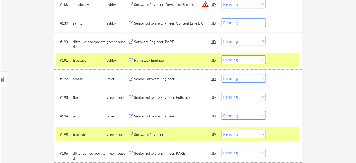
scroll to position [1838, 0]
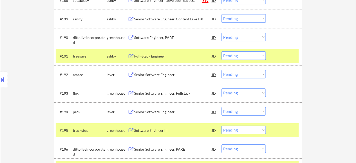
click at [163, 59] on div "Full-Stack Engineer" at bounding box center [173, 55] width 78 height 9
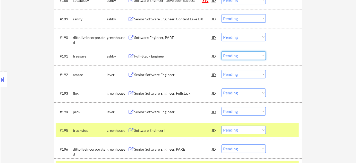
drag, startPoint x: 236, startPoint y: 55, endPoint x: 238, endPoint y: 59, distance: 4.4
click at [236, 55] on select "Choose an option... Pending Applied Excluded (Questions) Excluded (Expired) Exc…" at bounding box center [244, 55] width 44 height 9
click at [222, 51] on select "Choose an option... Pending Applied Excluded (Questions) Excluded (Expired) Exc…" at bounding box center [244, 55] width 44 height 9
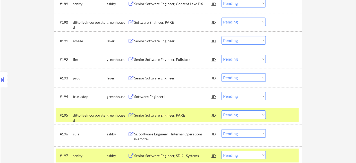
scroll to position [1861, 0]
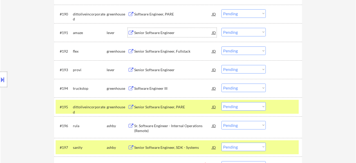
click at [159, 34] on div "Senior Software Engineer" at bounding box center [173, 32] width 78 height 5
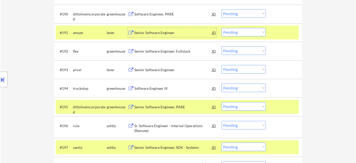
click at [235, 34] on select "Choose an option... Pending Applied Excluded (Questions) Excluded (Expired) Exc…" at bounding box center [244, 32] width 44 height 9
click at [222, 28] on select "Choose an option... Pending Applied Excluded (Questions) Excluded (Expired) Exc…" at bounding box center [244, 32] width 44 height 9
select select ""pending""
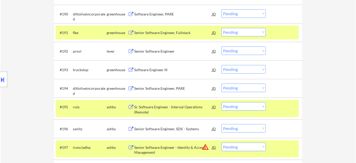
click at [163, 50] on div "Senior Software Engineer" at bounding box center [173, 51] width 78 height 5
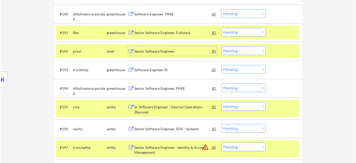
click at [234, 49] on select "Choose an option... Pending Applied Excluded (Questions) Excluded (Expired) Exc…" at bounding box center [244, 50] width 44 height 9
click at [222, 46] on select "Choose an option... Pending Applied Excluded (Questions) Excluded (Expired) Exc…" at bounding box center [244, 50] width 44 height 9
select select ""pending""
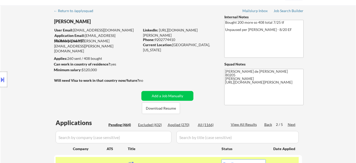
scroll to position [23, 0]
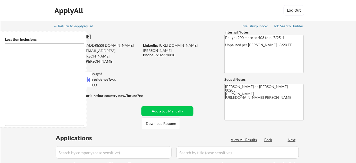
type textarea "[GEOGRAPHIC_DATA], [GEOGRAPHIC_DATA] [GEOGRAPHIC_DATA], [GEOGRAPHIC_DATA], [GEO…"
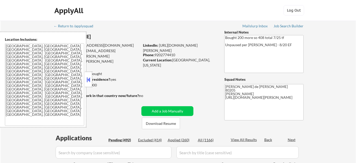
scroll to position [47, 0]
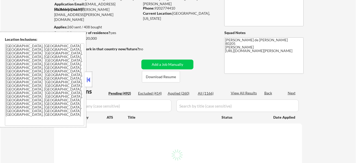
click at [87, 73] on div at bounding box center [88, 79] width 7 height 15
click at [183, 94] on div "Applied (260)" at bounding box center [181, 93] width 26 height 5
click at [181, 94] on div "Applied (260)" at bounding box center [181, 93] width 26 height 5
select select ""pending""
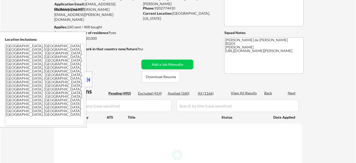
select select ""pending""
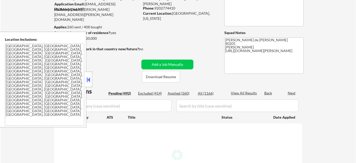
select select ""pending""
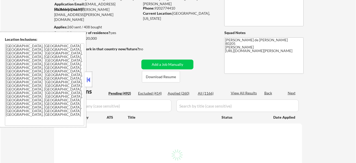
select select ""pending""
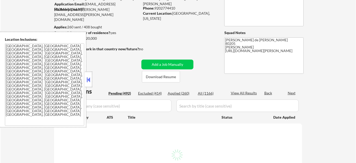
select select ""pending""
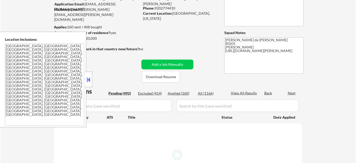
select select ""pending""
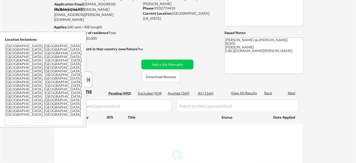
select select ""pending""
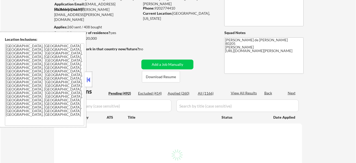
select select ""pending""
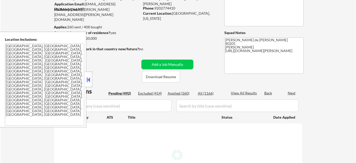
select select ""pending""
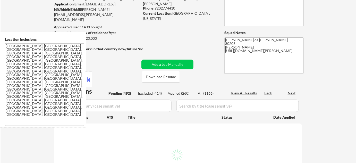
select select ""pending""
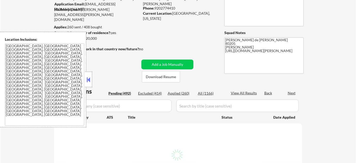
select select ""pending""
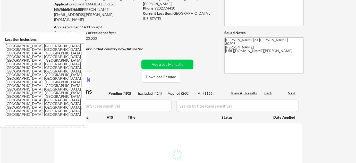
select select ""pending""
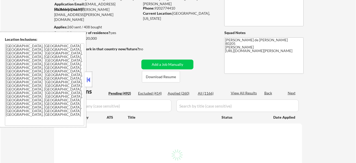
select select ""pending""
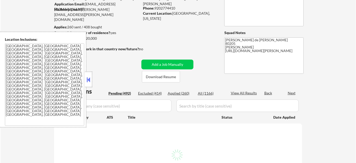
select select ""pending""
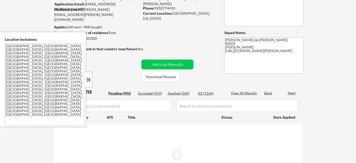
select select ""pending""
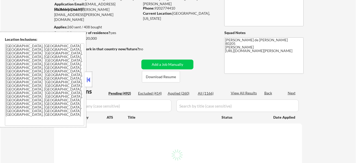
select select ""pending""
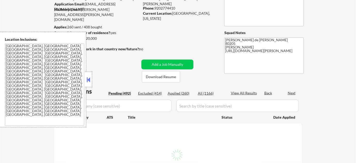
select select ""pending""
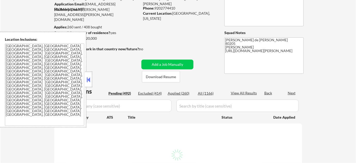
select select ""pending""
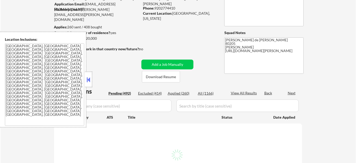
select select ""pending""
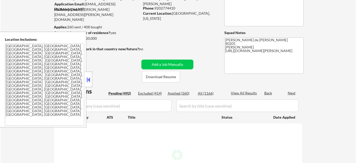
select select ""pending""
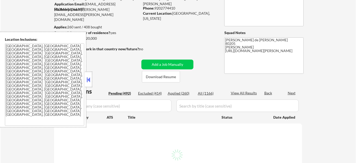
select select ""pending""
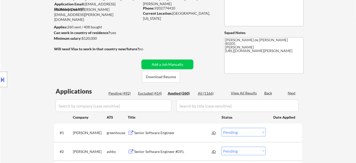
click at [85, 106] on div "Location Inclusions: [GEOGRAPHIC_DATA], [GEOGRAPHIC_DATA] [GEOGRAPHIC_DATA], [G…" at bounding box center [46, 80] width 92 height 96
select select ""applied""
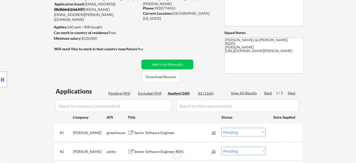
select select ""applied""
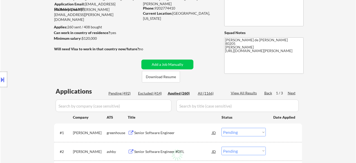
select select ""applied""
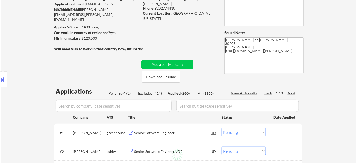
select select ""applied""
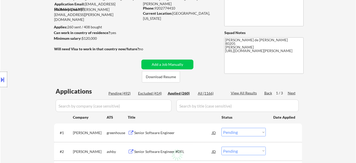
select select ""applied""
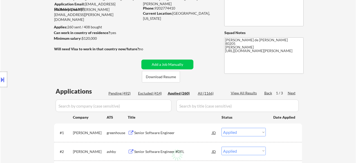
select select ""applied""
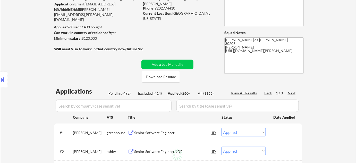
select select ""applied""
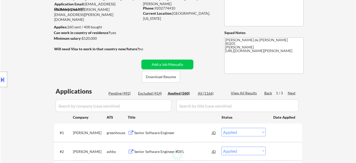
select select ""applied""
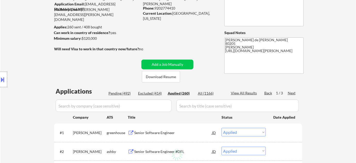
select select ""applied""
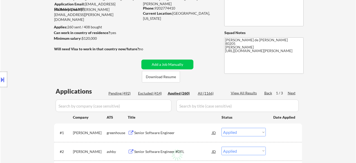
select select ""applied""
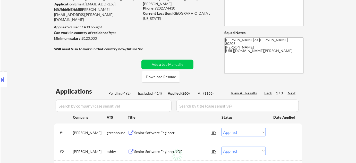
select select ""applied""
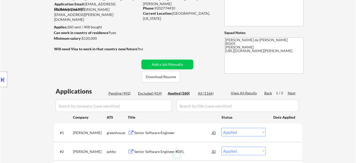
select select ""applied""
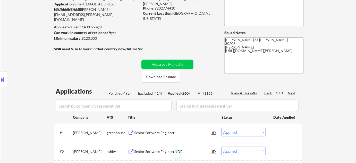
select select ""applied""
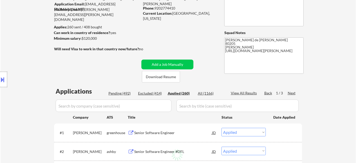
select select ""applied""
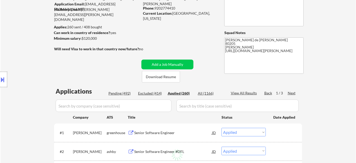
select select ""applied""
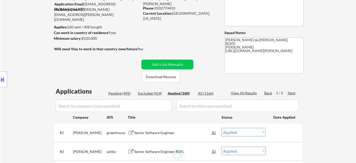
select select ""applied""
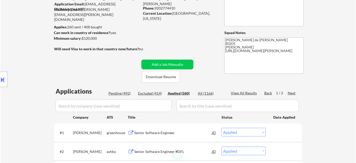
select select ""applied""
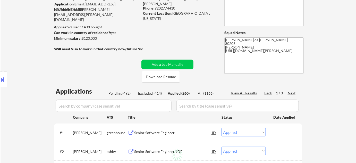
select select ""applied""
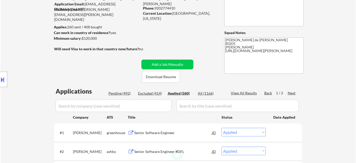
select select ""applied""
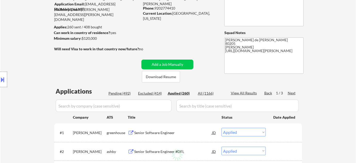
select select ""applied""
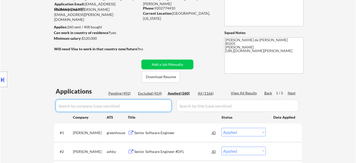
click at [123, 103] on input "input" at bounding box center [114, 106] width 116 height 12
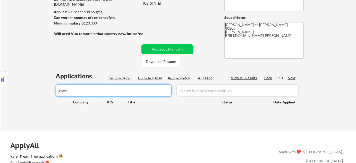
scroll to position [70, 0]
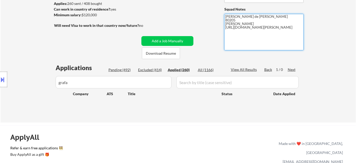
drag, startPoint x: 226, startPoint y: 27, endPoint x: 245, endPoint y: 32, distance: 19.6
click at [245, 32] on textarea "[PERSON_NAME] de [PERSON_NAME] 80205 [PERSON_NAME] [URL][DOMAIN_NAME][PERSON_NA…" at bounding box center [264, 32] width 79 height 36
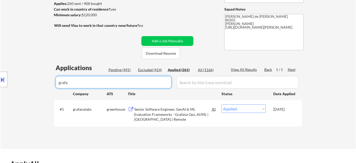
drag, startPoint x: 93, startPoint y: 83, endPoint x: 0, endPoint y: 76, distance: 93.6
click at [2, 80] on body "← Return to /applysquad Mailslurp Inbox Job Search Builder [PERSON_NAME] User E…" at bounding box center [178, 11] width 356 height 163
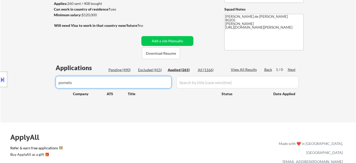
drag, startPoint x: 5, startPoint y: 79, endPoint x: 0, endPoint y: 68, distance: 11.5
click at [0, 71] on body "← Return to /applysquad Mailslurp Inbox Job Search Builder [PERSON_NAME] User E…" at bounding box center [178, 11] width 356 height 163
drag, startPoint x: 74, startPoint y: 88, endPoint x: 46, endPoint y: 87, distance: 28.4
click at [46, 88] on body "← Return to /applysquad Mailslurp Inbox Job Search Builder [PERSON_NAME] User E…" at bounding box center [178, 11] width 356 height 163
drag, startPoint x: 78, startPoint y: 81, endPoint x: 0, endPoint y: 67, distance: 78.8
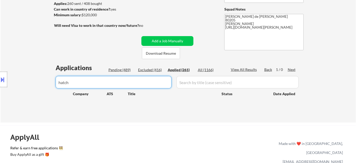
click at [0, 68] on div "Location Inclusions: [GEOGRAPHIC_DATA], [GEOGRAPHIC_DATA] [GEOGRAPHIC_DATA], [G…" at bounding box center [46, 80] width 92 height 96
drag, startPoint x: 136, startPoint y: 84, endPoint x: 40, endPoint y: 81, distance: 96.2
click at [40, 81] on body "← Return to /applysquad Mailslurp Inbox Job Search Builder [PERSON_NAME] User E…" at bounding box center [178, 11] width 356 height 163
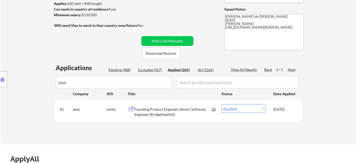
drag, startPoint x: 84, startPoint y: 84, endPoint x: 50, endPoint y: 81, distance: 33.7
click at [51, 81] on div "Location Inclusions: [GEOGRAPHIC_DATA], [GEOGRAPHIC_DATA] [GEOGRAPHIC_DATA], [G…" at bounding box center [46, 80] width 92 height 96
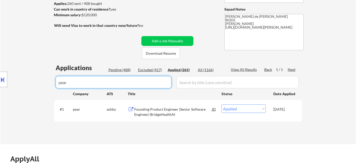
drag, startPoint x: 94, startPoint y: 81, endPoint x: 9, endPoint y: 73, distance: 86.2
click at [9, 73] on body "← Return to /applysquad Mailslurp Inbox Job Search Builder [PERSON_NAME] User E…" at bounding box center [178, 11] width 356 height 163
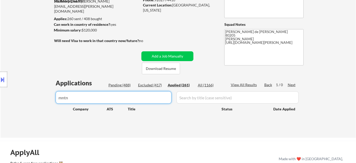
scroll to position [47, 0]
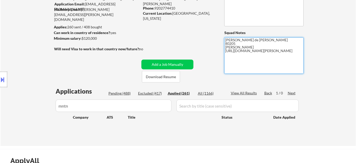
drag, startPoint x: 226, startPoint y: 52, endPoint x: 248, endPoint y: 54, distance: 22.0
click at [248, 54] on textarea "[PERSON_NAME] de [PERSON_NAME] 80205 [PERSON_NAME] [URL][DOMAIN_NAME][PERSON_NA…" at bounding box center [264, 55] width 79 height 36
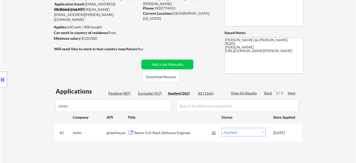
drag, startPoint x: 81, startPoint y: 106, endPoint x: 45, endPoint y: 105, distance: 35.6
click at [45, 105] on div "Location Inclusions: [GEOGRAPHIC_DATA], [GEOGRAPHIC_DATA] [GEOGRAPHIC_DATA], [G…" at bounding box center [46, 80] width 92 height 96
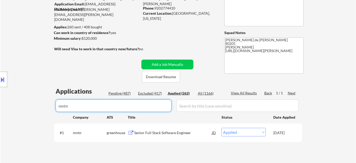
drag, startPoint x: 102, startPoint y: 107, endPoint x: 28, endPoint y: 100, distance: 74.1
click at [32, 103] on body "← Return to /applysquad Mailslurp Inbox Job Search Builder [PERSON_NAME] User E…" at bounding box center [178, 34] width 356 height 163
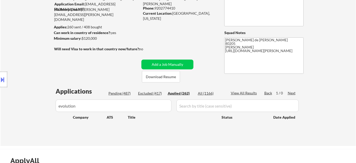
drag, startPoint x: 102, startPoint y: 105, endPoint x: 0, endPoint y: 103, distance: 101.6
click at [0, 103] on body "← Return to /applysquad Mailslurp Inbox Job Search Builder [PERSON_NAME] User E…" at bounding box center [178, 34] width 356 height 163
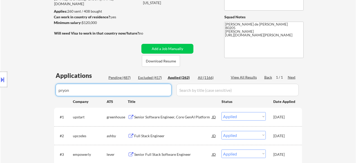
scroll to position [70, 0]
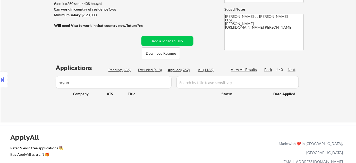
drag, startPoint x: 90, startPoint y: 86, endPoint x: 2, endPoint y: 85, distance: 88.2
click at [2, 85] on div "Location Inclusions: [GEOGRAPHIC_DATA], [GEOGRAPHIC_DATA] [GEOGRAPHIC_DATA], [G…" at bounding box center [46, 80] width 92 height 96
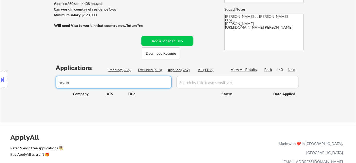
drag, startPoint x: 106, startPoint y: 81, endPoint x: 0, endPoint y: 81, distance: 105.9
click at [0, 81] on body "← Return to /applysquad Mailslurp Inbox Job Search Builder [PERSON_NAME] User E…" at bounding box center [178, 11] width 356 height 163
drag, startPoint x: 121, startPoint y: 86, endPoint x: 11, endPoint y: 71, distance: 110.5
click at [25, 78] on body "← Return to /applysquad Mailslurp Inbox Job Search Builder [PERSON_NAME] User E…" at bounding box center [178, 11] width 356 height 163
drag, startPoint x: 95, startPoint y: 79, endPoint x: 0, endPoint y: 70, distance: 95.6
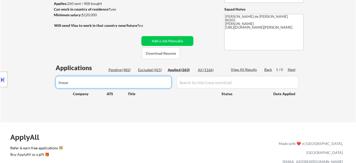
click at [0, 70] on body "← Return to /applysquad Mailslurp Inbox Job Search Builder [PERSON_NAME] User E…" at bounding box center [178, 11] width 356 height 163
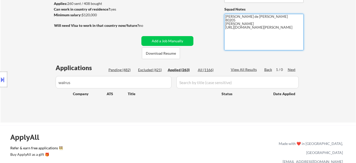
drag, startPoint x: 225, startPoint y: 28, endPoint x: 243, endPoint y: 31, distance: 18.3
click at [246, 31] on textarea "[PERSON_NAME] de [PERSON_NAME] 80205 [PERSON_NAME] [URL][DOMAIN_NAME][PERSON_NA…" at bounding box center [264, 32] width 79 height 36
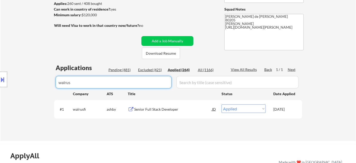
drag, startPoint x: 109, startPoint y: 77, endPoint x: 0, endPoint y: 76, distance: 109.3
click at [0, 76] on body "← Return to /applysquad Mailslurp Inbox Job Search Builder [PERSON_NAME] User E…" at bounding box center [178, 11] width 356 height 163
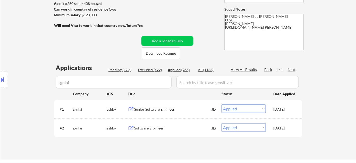
drag, startPoint x: 87, startPoint y: 82, endPoint x: 38, endPoint y: 82, distance: 48.7
click at [38, 82] on div "Location Inclusions: [GEOGRAPHIC_DATA], [GEOGRAPHIC_DATA] [GEOGRAPHIC_DATA], [G…" at bounding box center [46, 80] width 92 height 96
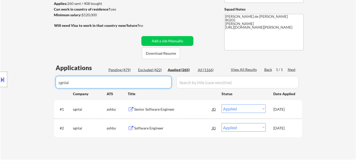
drag, startPoint x: 145, startPoint y: 80, endPoint x: 0, endPoint y: 79, distance: 144.6
click at [0, 79] on body "← Return to /applysquad Mailslurp Inbox Job Search Builder [PERSON_NAME] User E…" at bounding box center [178, 11] width 356 height 163
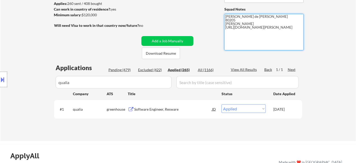
drag, startPoint x: 225, startPoint y: 29, endPoint x: 247, endPoint y: 31, distance: 22.3
click at [247, 31] on textarea "[PERSON_NAME] de [PERSON_NAME] 80205 [PERSON_NAME] [URL][DOMAIN_NAME][PERSON_NA…" at bounding box center [264, 32] width 79 height 36
drag, startPoint x: 246, startPoint y: 31, endPoint x: 225, endPoint y: 27, distance: 21.7
click at [225, 27] on textarea "[PERSON_NAME] de [PERSON_NAME] 80205 [PERSON_NAME] [URL][DOMAIN_NAME][PERSON_NA…" at bounding box center [264, 32] width 79 height 36
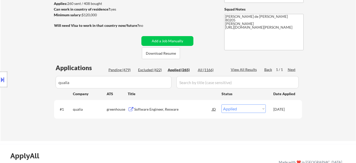
click at [213, 47] on div "← Return to /applysquad Mailslurp Inbox Job Search Builder [PERSON_NAME] User E…" at bounding box center [178, 44] width 257 height 186
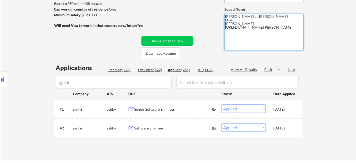
drag, startPoint x: 249, startPoint y: 31, endPoint x: 226, endPoint y: 26, distance: 23.0
click at [226, 26] on textarea "[PERSON_NAME] de [PERSON_NAME] 80205 [PERSON_NAME] [URL][DOMAIN_NAME][PERSON_NA…" at bounding box center [264, 32] width 79 height 36
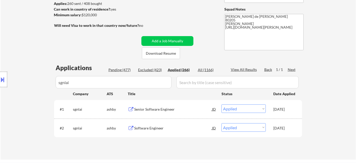
drag, startPoint x: 87, startPoint y: 84, endPoint x: 37, endPoint y: 87, distance: 50.9
click at [37, 87] on div "Location Inclusions: [GEOGRAPHIC_DATA], [GEOGRAPHIC_DATA] [GEOGRAPHIC_DATA], [G…" at bounding box center [46, 80] width 92 height 96
drag, startPoint x: 101, startPoint y: 82, endPoint x: 16, endPoint y: 79, distance: 84.9
click at [16, 79] on body "← Return to /applysquad Mailslurp Inbox Job Search Builder [PERSON_NAME] User E…" at bounding box center [178, 11] width 356 height 163
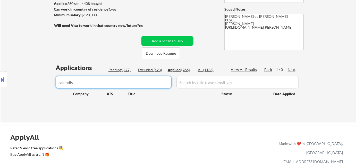
drag, startPoint x: 94, startPoint y: 84, endPoint x: 51, endPoint y: 79, distance: 43.4
click at [52, 81] on body "← Return to /applysquad Mailslurp Inbox Job Search Builder [PERSON_NAME] User E…" at bounding box center [178, 11] width 356 height 163
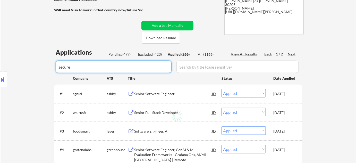
scroll to position [94, 0]
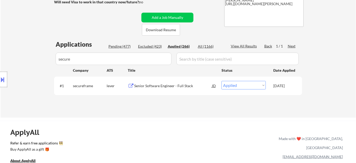
drag, startPoint x: 92, startPoint y: 60, endPoint x: 12, endPoint y: 60, distance: 79.9
click at [12, 60] on div "Location Inclusions: [GEOGRAPHIC_DATA], [GEOGRAPHIC_DATA] [GEOGRAPHIC_DATA], [G…" at bounding box center [46, 80] width 92 height 96
drag, startPoint x: 89, startPoint y: 59, endPoint x: 0, endPoint y: 58, distance: 88.7
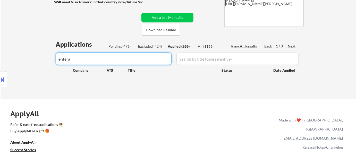
drag, startPoint x: 101, startPoint y: 59, endPoint x: 0, endPoint y: 41, distance: 102.6
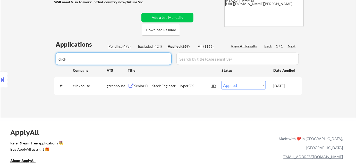
drag, startPoint x: 125, startPoint y: 59, endPoint x: 20, endPoint y: 61, distance: 104.4
drag, startPoint x: 107, startPoint y: 61, endPoint x: 55, endPoint y: 67, distance: 52.4
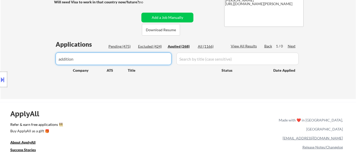
drag, startPoint x: 97, startPoint y: 55, endPoint x: 25, endPoint y: 52, distance: 72.5
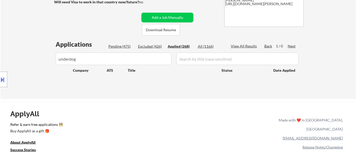
drag, startPoint x: 46, startPoint y: 58, endPoint x: 0, endPoint y: 58, distance: 45.6
drag, startPoint x: 86, startPoint y: 59, endPoint x: 58, endPoint y: 57, distance: 27.7
click at [58, 57] on div "Location Inclusions: Denver, CO Glendale, CO Edgewater, CO Wheat Ridge, CO Comm…" at bounding box center [46, 80] width 92 height 96
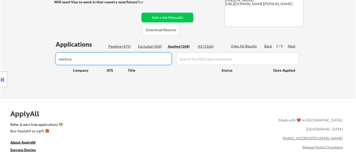
drag, startPoint x: 117, startPoint y: 62, endPoint x: 39, endPoint y: 53, distance: 78.3
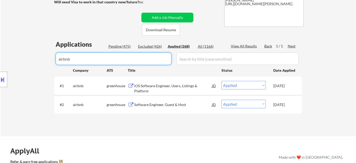
drag, startPoint x: 14, startPoint y: 43, endPoint x: 4, endPoint y: 41, distance: 10.0
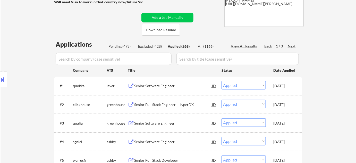
click at [92, 62] on div "Location Inclusions: Denver, CO Glendale, CO Edgewater, CO Wheat Ridge, CO Comm…" at bounding box center [46, 80] width 92 height 96
click at [94, 59] on input "input" at bounding box center [114, 59] width 116 height 12
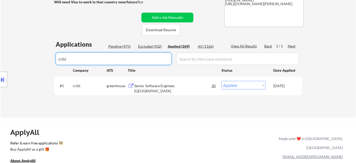
drag, startPoint x: 85, startPoint y: 59, endPoint x: 35, endPoint y: 57, distance: 50.5
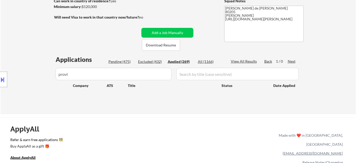
scroll to position [70, 0]
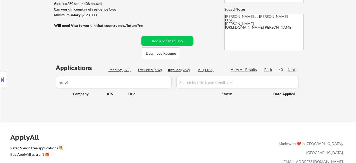
click at [226, 27] on div "← Return to /applysquad Mailslurp Inbox Job Search Builder Adam Gusky User Emai…" at bounding box center [178, 35] width 257 height 168
click at [219, 32] on div "← Return to /applysquad Mailslurp Inbox Job Search Builder Adam Gusky User Emai…" at bounding box center [178, 35] width 257 height 168
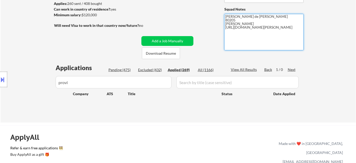
drag, startPoint x: 226, startPoint y: 28, endPoint x: 250, endPoint y: 32, distance: 24.4
click at [250, 32] on textarea "Flor de Mae 80205 Vivian- Github https://www.linkedin.com/in/adam-gusky-3323991…" at bounding box center [264, 32] width 79 height 36
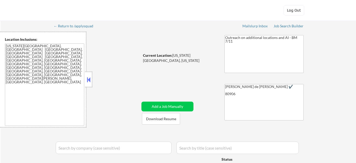
select select ""pending""
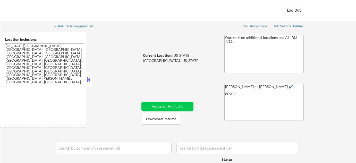
select select ""pending""
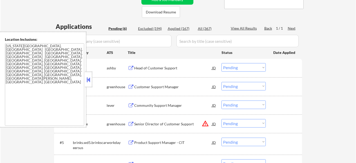
scroll to position [117, 0]
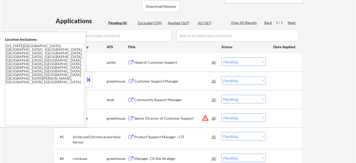
click at [89, 82] on button at bounding box center [89, 80] width 6 height 8
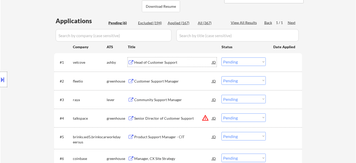
click at [160, 63] on div "Head of Customer Support" at bounding box center [173, 62] width 78 height 5
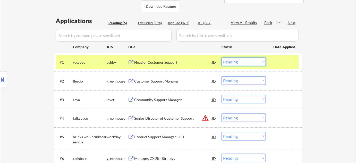
click at [237, 62] on select "Choose an option... Pending Applied Excluded (Questions) Excluded (Expired) Exc…" at bounding box center [244, 61] width 44 height 9
click at [222, 57] on select "Choose an option... Pending Applied Excluded (Questions) Excluded (Expired) Exc…" at bounding box center [244, 61] width 44 height 9
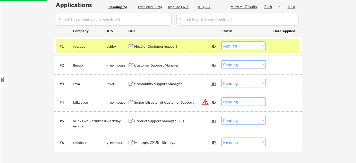
scroll to position [140, 0]
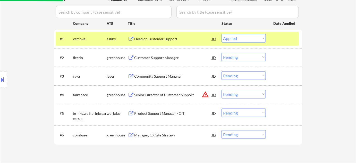
click at [168, 75] on div "Community Support Manager" at bounding box center [173, 76] width 78 height 5
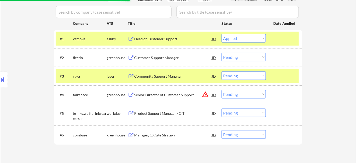
select select ""pending""
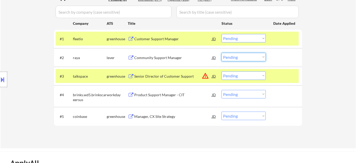
click at [247, 60] on select "Choose an option... Pending Applied Excluded (Questions) Excluded (Expired) Exc…" at bounding box center [244, 57] width 44 height 9
click at [222, 53] on select "Choose an option... Pending Applied Excluded (Questions) Excluded (Expired) Exc…" at bounding box center [244, 57] width 44 height 9
click at [172, 42] on div "Customer Support Manager" at bounding box center [173, 38] width 78 height 9
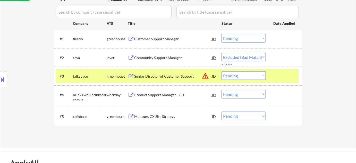
select select ""pending""
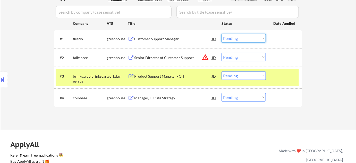
drag, startPoint x: 236, startPoint y: 35, endPoint x: 241, endPoint y: 41, distance: 7.2
click at [236, 35] on select "Choose an option... Pending Applied Excluded (Questions) Excluded (Expired) Exc…" at bounding box center [244, 38] width 44 height 9
click at [222, 34] on select "Choose an option... Pending Applied Excluded (Questions) Excluded (Expired) Exc…" at bounding box center [244, 38] width 44 height 9
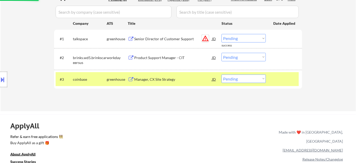
click at [205, 39] on button "warning_amber" at bounding box center [205, 38] width 7 height 7
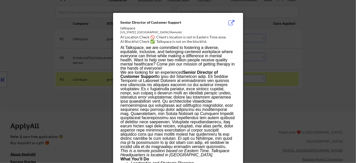
click at [340, 79] on div at bounding box center [178, 81] width 356 height 163
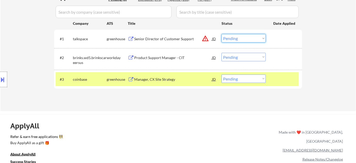
click at [239, 40] on select "Choose an option... Pending Applied Excluded (Questions) Excluded (Expired) Exc…" at bounding box center [244, 38] width 44 height 9
click at [222, 34] on select "Choose an option... Pending Applied Excluded (Questions) Excluded (Expired) Exc…" at bounding box center [244, 38] width 44 height 9
click at [168, 78] on div "Manager, CX Site Strategy" at bounding box center [173, 79] width 78 height 5
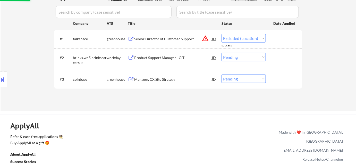
select select ""pending""
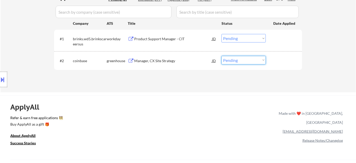
click at [245, 61] on select "Choose an option... Pending Applied Excluded (Questions) Excluded (Expired) Exc…" at bounding box center [244, 60] width 44 height 9
select select ""excluded__bad_match_""
click at [222, 56] on select "Choose an option... Pending Applied Excluded (Questions) Excluded (Expired) Exc…" at bounding box center [244, 60] width 44 height 9
click at [161, 38] on div "Product Support Manager - CIT" at bounding box center [173, 38] width 78 height 5
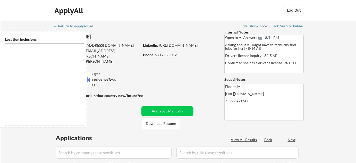
type textarea "[GEOGRAPHIC_DATA], [GEOGRAPHIC_DATA][PERSON_NAME], [GEOGRAPHIC_DATA], [GEOGRAPH…"
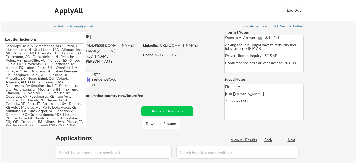
select select ""pending""
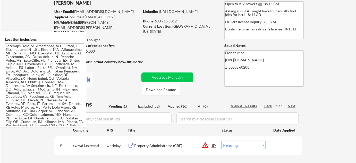
scroll to position [23, 0]
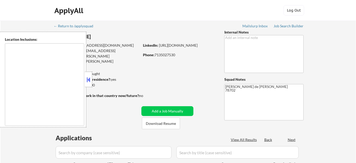
type textarea "[GEOGRAPHIC_DATA], [GEOGRAPHIC_DATA] [GEOGRAPHIC_DATA], [GEOGRAPHIC_DATA] [GEOG…"
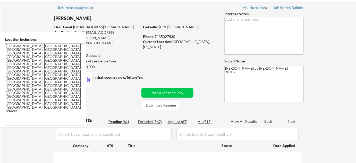
scroll to position [31, 0]
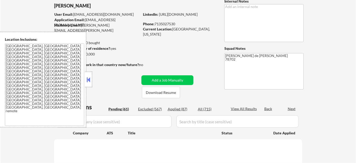
select select ""pending""
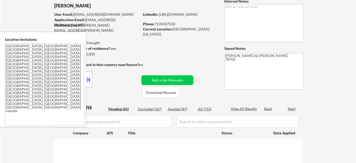
select select ""pending""
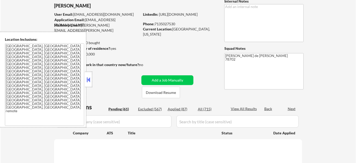
select select ""pending""
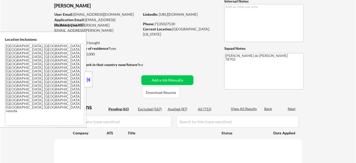
select select ""pending""
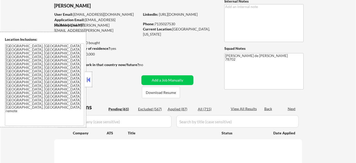
select select ""pending""
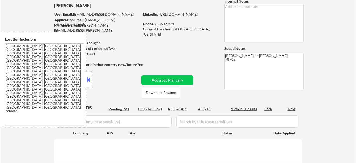
select select ""pending""
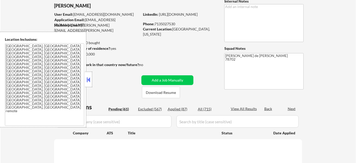
select select ""pending""
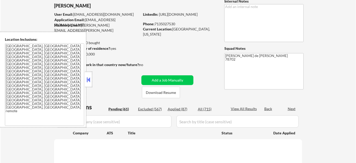
select select ""pending""
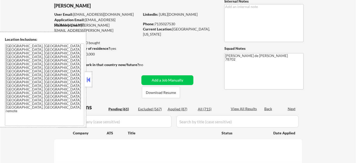
select select ""pending""
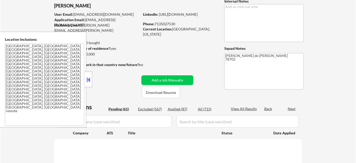
select select ""pending""
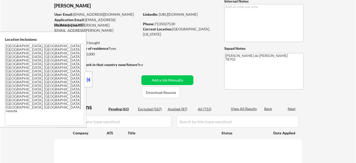
select select ""pending""
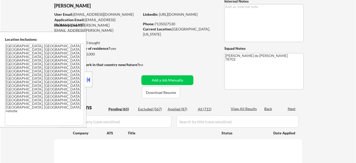
select select ""pending""
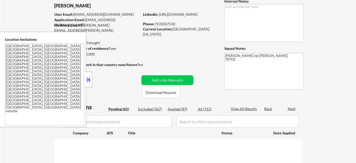
select select ""pending""
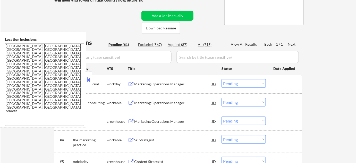
scroll to position [94, 0]
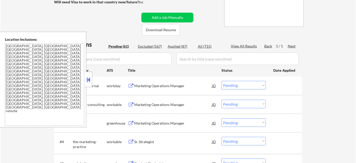
click at [89, 79] on button at bounding box center [89, 80] width 6 height 8
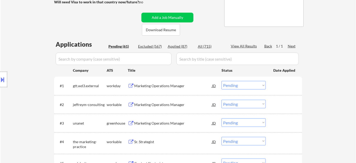
click at [144, 85] on div "Marketing Operations Manager" at bounding box center [173, 85] width 78 height 5
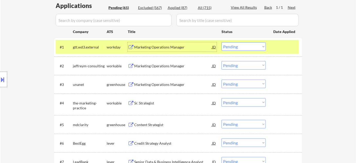
scroll to position [140, 0]
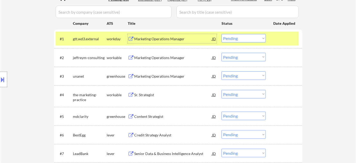
click at [153, 115] on div "Content Strategist" at bounding box center [173, 116] width 78 height 5
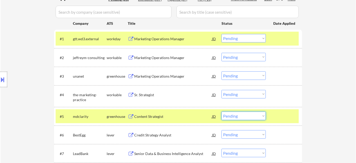
drag, startPoint x: 235, startPoint y: 115, endPoint x: 236, endPoint y: 113, distance: 2.7
click at [235, 116] on select "Choose an option... Pending Applied Excluded (Questions) Excluded (Expired) Exc…" at bounding box center [244, 116] width 44 height 9
click at [222, 112] on select "Choose an option... Pending Applied Excluded (Questions) Excluded (Expired) Exc…" at bounding box center [244, 116] width 44 height 9
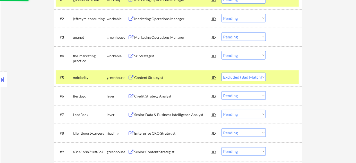
scroll to position [187, 0]
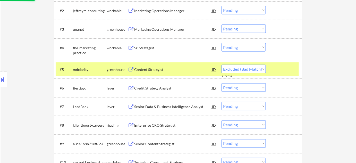
select select ""pending""
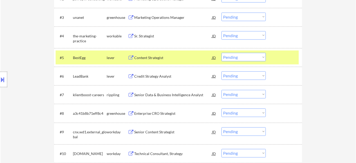
scroll to position [211, 0]
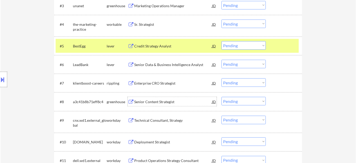
click at [157, 101] on div "Senior Content Strategist" at bounding box center [173, 101] width 78 height 5
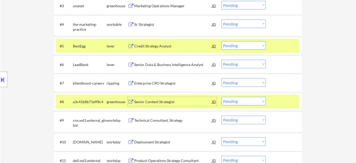
click at [241, 97] on select "Choose an option... Pending Applied Excluded (Questions) Excluded (Expired) Exc…" at bounding box center [244, 101] width 44 height 9
click at [222, 97] on select "Choose an option... Pending Applied Excluded (Questions) Excluded (Expired) Exc…" at bounding box center [244, 101] width 44 height 9
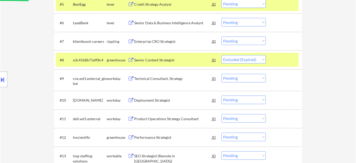
scroll to position [258, 0]
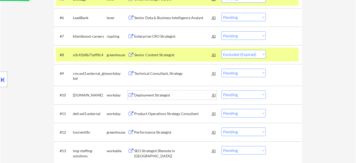
click at [170, 97] on div "Deployment Strategist" at bounding box center [173, 95] width 78 height 5
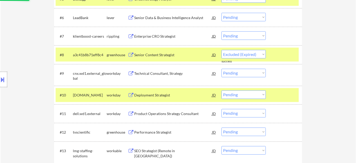
select select ""pending""
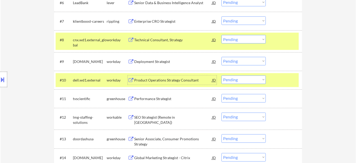
scroll to position [281, 0]
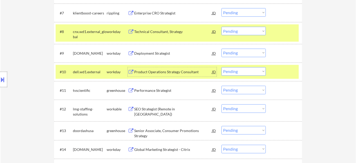
click at [160, 89] on div "Performance Strategist" at bounding box center [173, 90] width 78 height 5
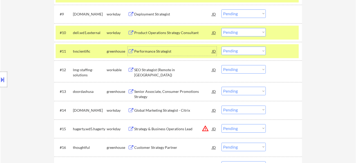
scroll to position [328, 0]
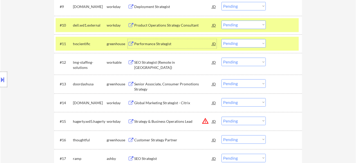
click at [162, 62] on div "SEO Strategist (Remote in US)" at bounding box center [173, 65] width 78 height 10
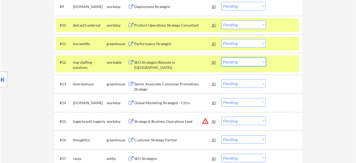
click at [239, 62] on select "Choose an option... Pending Applied Excluded (Questions) Excluded (Expired) Exc…" at bounding box center [244, 61] width 44 height 9
click at [222, 57] on select "Choose an option... Pending Applied Excluded (Questions) Excluded (Expired) Exc…" at bounding box center [244, 61] width 44 height 9
select select ""pending""
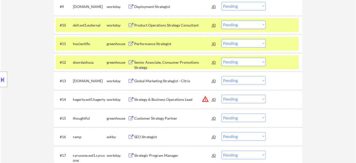
scroll to position [351, 0]
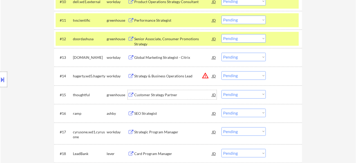
click at [147, 92] on div "Customer Strategy Partner" at bounding box center [173, 94] width 78 height 5
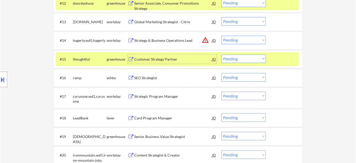
scroll to position [398, 0]
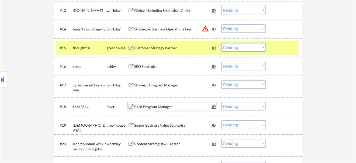
click at [152, 109] on div "Card Program Manager" at bounding box center [173, 106] width 78 height 9
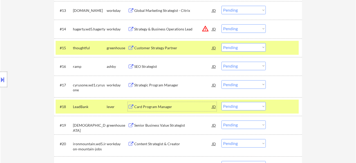
click at [258, 105] on select "Choose an option... Pending Applied Excluded (Questions) Excluded (Expired) Exc…" at bounding box center [244, 106] width 44 height 9
click at [222, 102] on select "Choose an option... Pending Applied Excluded (Questions) Excluded (Expired) Exc…" at bounding box center [244, 106] width 44 height 9
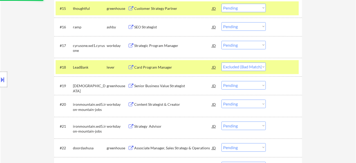
scroll to position [445, 0]
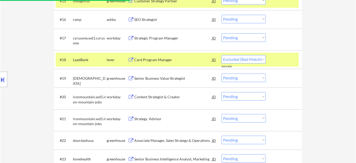
select select ""pending""
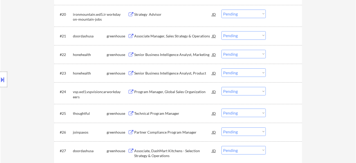
scroll to position [539, 0]
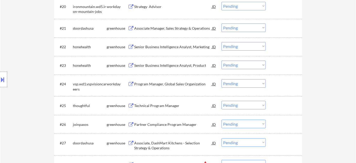
click at [155, 106] on div "Technical Program Manager" at bounding box center [173, 105] width 78 height 5
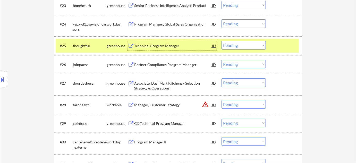
scroll to position [609, 0]
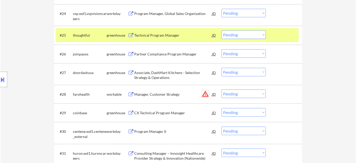
click at [206, 92] on button "warning_amber" at bounding box center [205, 93] width 7 height 7
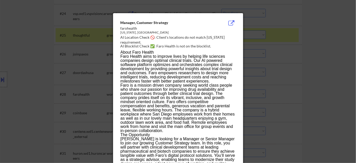
click at [293, 91] on div at bounding box center [178, 81] width 356 height 163
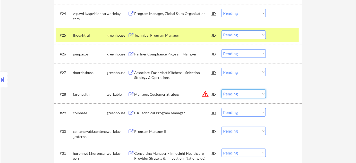
drag, startPoint x: 259, startPoint y: 92, endPoint x: 256, endPoint y: 97, distance: 6.2
click at [259, 92] on select "Choose an option... Pending Applied Excluded (Questions) Excluded (Expired) Exc…" at bounding box center [244, 93] width 44 height 9
click at [222, 89] on select "Choose an option... Pending Applied Excluded (Questions) Excluded (Expired) Exc…" at bounding box center [244, 93] width 44 height 9
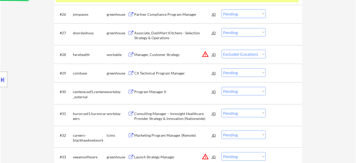
scroll to position [656, 0]
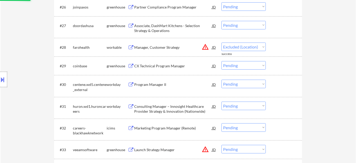
click at [165, 66] on div "CX Technical Program Manager" at bounding box center [173, 65] width 78 height 5
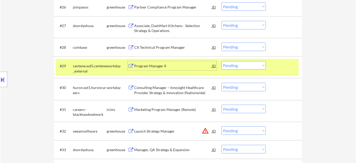
click at [252, 46] on select "Choose an option... Pending Applied Excluded (Questions) Excluded (Expired) Exc…" at bounding box center [244, 47] width 44 height 9
click at [222, 43] on select "Choose an option... Pending Applied Excluded (Questions) Excluded (Expired) Exc…" at bounding box center [244, 47] width 44 height 9
select select ""pending""
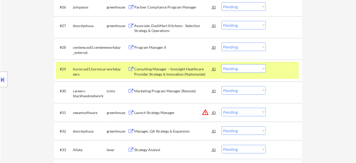
click at [205, 112] on button "warning_amber" at bounding box center [205, 112] width 7 height 7
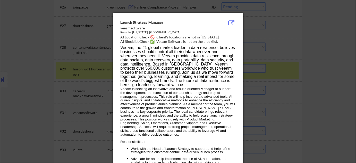
click at [271, 110] on div at bounding box center [178, 81] width 356 height 163
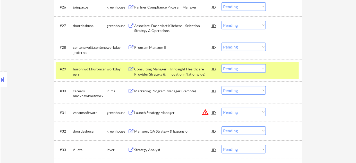
click at [244, 111] on select "Choose an option... Pending Applied Excluded (Questions) Excluded (Expired) Exc…" at bounding box center [244, 112] width 44 height 9
click at [222, 108] on select "Choose an option... Pending Applied Excluded (Questions) Excluded (Expired) Exc…" at bounding box center [244, 112] width 44 height 9
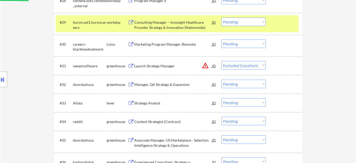
scroll to position [703, 0]
select select ""pending""
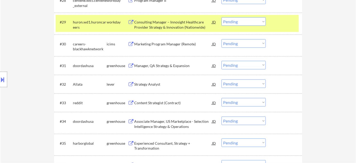
click at [157, 87] on div "Strategy Analyst" at bounding box center [173, 83] width 78 height 9
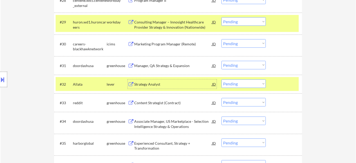
click at [242, 85] on select "Choose an option... Pending Applied Excluded (Questions) Excluded (Expired) Exc…" at bounding box center [244, 83] width 44 height 9
click at [222, 79] on select "Choose an option... Pending Applied Excluded (Questions) Excluded (Expired) Exc…" at bounding box center [244, 83] width 44 height 9
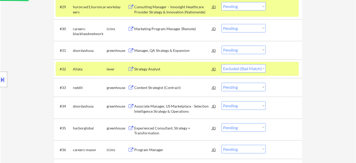
scroll to position [726, 0]
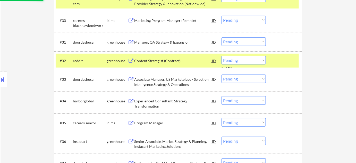
click at [167, 60] on div "Content Strategist (Contract)" at bounding box center [173, 60] width 78 height 5
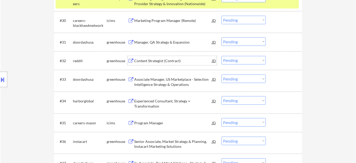
click at [229, 62] on select "Choose an option... Pending Applied Excluded (Questions) Excluded (Expired) Exc…" at bounding box center [244, 60] width 44 height 9
click at [222, 56] on select "Choose an option... Pending Applied Excluded (Questions) Excluded (Expired) Exc…" at bounding box center [244, 60] width 44 height 9
select select ""pending""
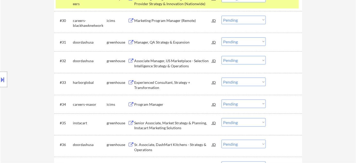
scroll to position [750, 0]
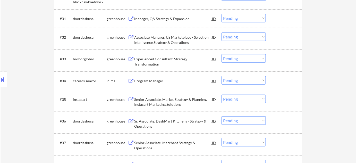
click at [154, 61] on div "Experienced Consultant, Strategy + Transformation" at bounding box center [173, 61] width 78 height 10
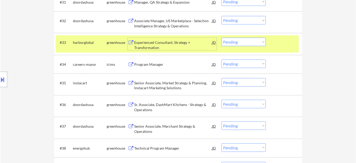
scroll to position [773, 0]
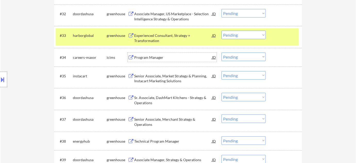
click at [146, 57] on div "Program Manager" at bounding box center [173, 57] width 78 height 5
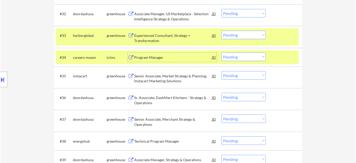
click at [239, 60] on select "Choose an option... Pending Applied Excluded (Questions) Excluded (Expired) Exc…" at bounding box center [244, 57] width 44 height 9
click at [222, 53] on select "Choose an option... Pending Applied Excluded (Questions) Excluded (Expired) Exc…" at bounding box center [244, 57] width 44 height 9
select select ""pending""
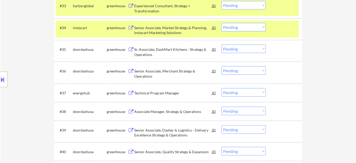
scroll to position [820, 0]
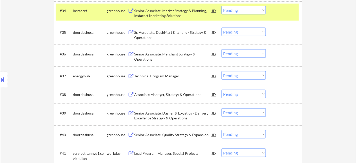
click at [165, 76] on div "Technical Program Manager" at bounding box center [173, 75] width 78 height 5
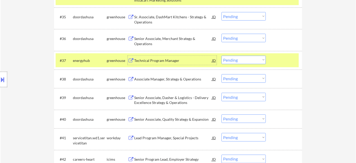
scroll to position [843, 0]
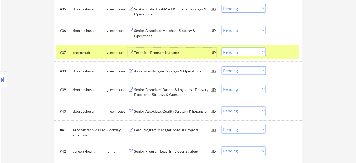
click at [184, 66] on div "Associate Manager, Strategy & Operations" at bounding box center [173, 70] width 78 height 9
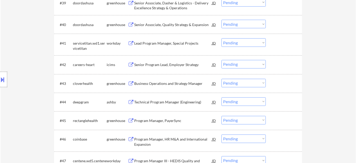
scroll to position [937, 0]
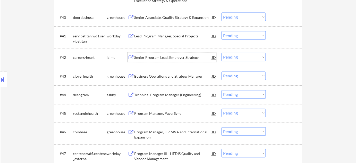
click at [181, 58] on div "Senior Program Lead, Employer Strategy" at bounding box center [173, 57] width 78 height 5
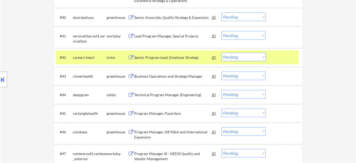
click at [1, 83] on button at bounding box center [3, 79] width 6 height 9
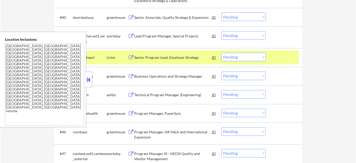
click at [89, 79] on button at bounding box center [89, 80] width 6 height 8
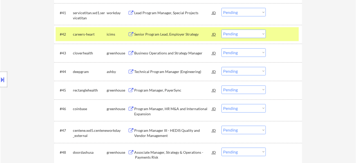
scroll to position [961, 0]
click at [170, 89] on div "Program Manager, PayerSync" at bounding box center [173, 90] width 78 height 5
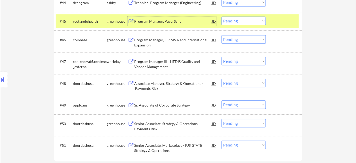
scroll to position [1031, 0]
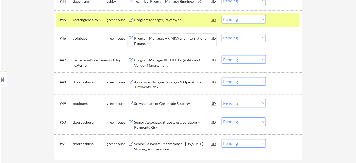
click at [144, 45] on div "Program Manager, HR M&A and International Expansion" at bounding box center [173, 41] width 78 height 10
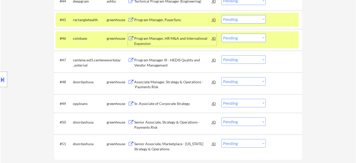
click at [253, 37] on select "Choose an option... Pending Applied Excluded (Questions) Excluded (Expired) Exc…" at bounding box center [244, 38] width 44 height 9
click at [222, 34] on select "Choose an option... Pending Applied Excluded (Questions) Excluded (Expired) Exc…" at bounding box center [244, 38] width 44 height 9
select select ""pending""
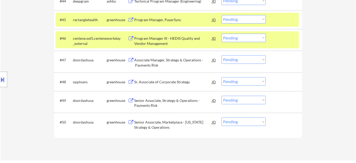
click at [141, 37] on div "Program Manager III - HEDIS Quality and Vendor Management" at bounding box center [173, 41] width 78 height 10
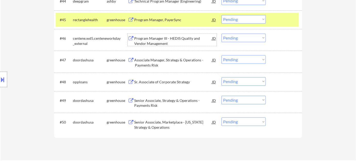
scroll to position [1054, 0]
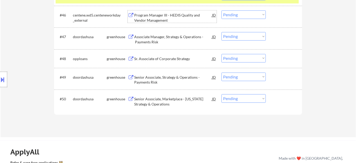
click at [168, 57] on div "Sr. Associate of Corporate Strategy" at bounding box center [173, 58] width 78 height 5
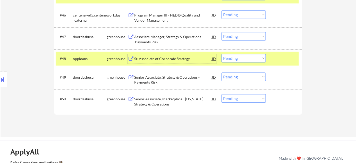
click at [239, 59] on select "Choose an option... Pending Applied Excluded (Questions) Excluded (Expired) Exc…" at bounding box center [244, 58] width 44 height 9
click at [222, 54] on select "Choose an option... Pending Applied Excluded (Questions) Excluded (Expired) Exc…" at bounding box center [244, 58] width 44 height 9
select select ""pending""
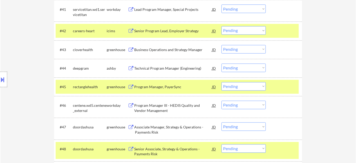
scroll to position [964, 0]
click at [239, 85] on select "Choose an option... Pending Applied Excluded (Questions) Excluded (Expired) Exc…" at bounding box center [244, 86] width 44 height 9
click at [222, 82] on select "Choose an option... Pending Applied Excluded (Questions) Excluded (Expired) Exc…" at bounding box center [244, 86] width 44 height 9
select select ""pending""
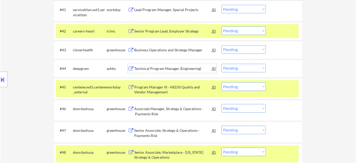
click at [174, 68] on div "Technical Program Manager (Engineering)" at bounding box center [173, 68] width 78 height 5
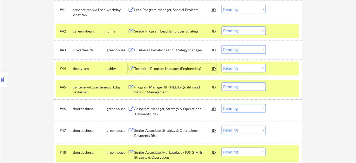
click at [243, 67] on select "Choose an option... Pending Applied Excluded (Questions) Excluded (Expired) Exc…" at bounding box center [244, 68] width 44 height 9
click at [222, 64] on select "Choose an option... Pending Applied Excluded (Questions) Excluded (Expired) Exc…" at bounding box center [244, 68] width 44 height 9
select select ""pending""
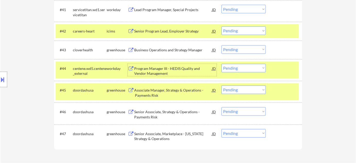
click at [152, 67] on div "Program Manager III - HEDIS Quality and Vendor Management" at bounding box center [173, 71] width 78 height 10
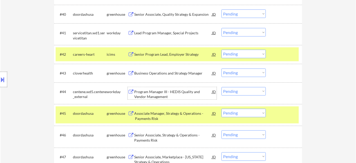
scroll to position [917, 0]
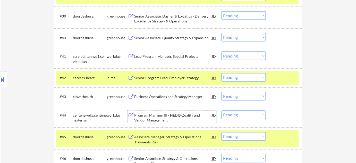
click at [181, 57] on div "Lead Program Manager, Special Projects" at bounding box center [173, 56] width 78 height 5
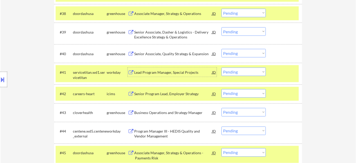
scroll to position [893, 0]
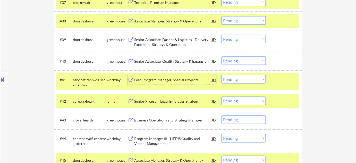
click at [168, 60] on div "Senior Associate, Quality Strategy & Expansion" at bounding box center [173, 61] width 78 height 5
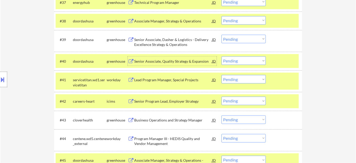
click at [232, 60] on select "Choose an option... Pending Applied Excluded (Questions) Excluded (Expired) Exc…" at bounding box center [244, 60] width 44 height 9
click at [222, 56] on select "Choose an option... Pending Applied Excluded (Questions) Excluded (Expired) Exc…" at bounding box center [244, 60] width 44 height 9
select select ""pending""
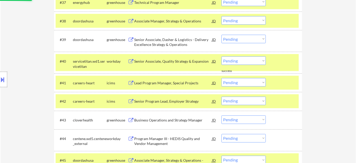
click at [167, 45] on div "Senior Associate, Dasher & Logistics - Delivery Excellence Strategy & Operations" at bounding box center [173, 42] width 78 height 10
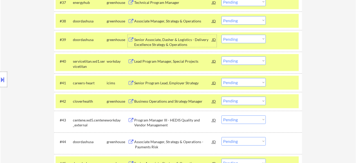
click at [245, 40] on select "Choose an option... Pending Applied Excluded (Questions) Excluded (Expired) Exc…" at bounding box center [244, 39] width 44 height 9
click at [222, 35] on select "Choose an option... Pending Applied Excluded (Questions) Excluded (Expired) Exc…" at bounding box center [244, 39] width 44 height 9
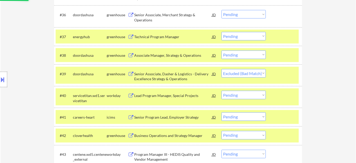
scroll to position [847, 0]
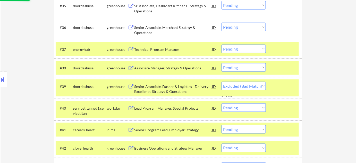
click at [181, 68] on div "Associate Manager, Strategy & Operations" at bounding box center [173, 67] width 78 height 5
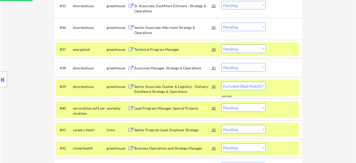
select select ""pending""
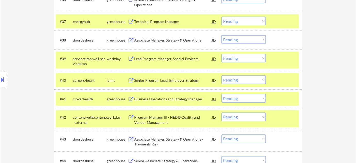
scroll to position [886, 0]
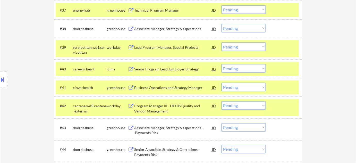
click at [258, 30] on select "Choose an option... Pending Applied Excluded (Questions) Excluded (Expired) Exc…" at bounding box center [244, 28] width 44 height 9
click at [222, 24] on select "Choose an option... Pending Applied Excluded (Questions) Excluded (Expired) Exc…" at bounding box center [244, 28] width 44 height 9
select select ""pending""
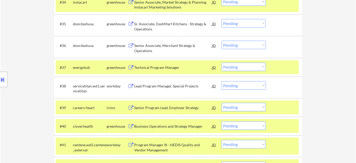
scroll to position [792, 0]
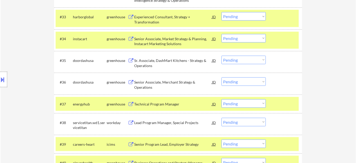
click at [239, 61] on select "Choose an option... Pending Applied Excluded (Questions) Excluded (Expired) Exc…" at bounding box center [244, 60] width 44 height 9
click at [222, 56] on select "Choose an option... Pending Applied Excluded (Questions) Excluded (Expired) Exc…" at bounding box center [244, 60] width 44 height 9
select select ""pending""
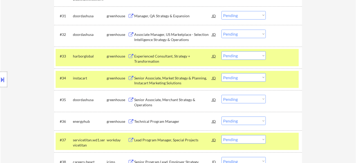
scroll to position [745, 0]
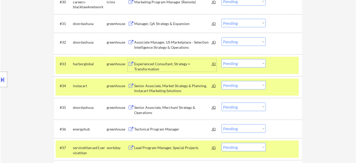
click at [151, 69] on div "Experienced Consultant, Strategy + Transformation" at bounding box center [173, 66] width 78 height 10
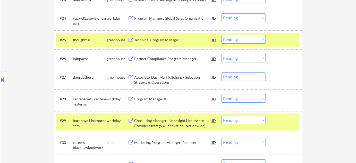
scroll to position [581, 0]
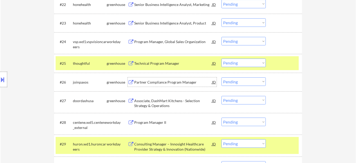
click at [167, 82] on div "Partner Compliance Program Manager" at bounding box center [173, 82] width 78 height 5
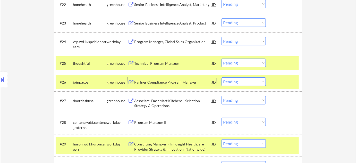
drag, startPoint x: 235, startPoint y: 83, endPoint x: 237, endPoint y: 85, distance: 3.1
click at [235, 83] on select "Choose an option... Pending Applied Excluded (Questions) Excluded (Expired) Exc…" at bounding box center [244, 81] width 44 height 9
click at [222, 77] on select "Choose an option... Pending Applied Excluded (Questions) Excluded (Expired) Exc…" at bounding box center [244, 81] width 44 height 9
click at [185, 42] on div "Program Manager, Global Sales Organization" at bounding box center [173, 41] width 78 height 5
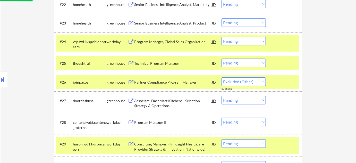
select select ""pending""
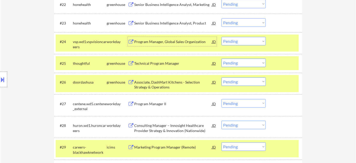
click at [242, 42] on select "Choose an option... Pending Applied Excluded (Questions) Excluded (Expired) Exc…" at bounding box center [244, 41] width 44 height 9
click at [222, 37] on select "Choose an option... Pending Applied Excluded (Questions) Excluded (Expired) Exc…" at bounding box center [244, 41] width 44 height 9
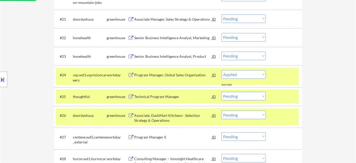
select select ""pending""
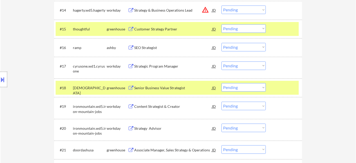
scroll to position [394, 0]
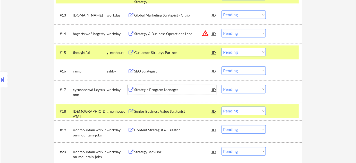
click at [153, 93] on div "Strategic Program Manager" at bounding box center [173, 89] width 78 height 9
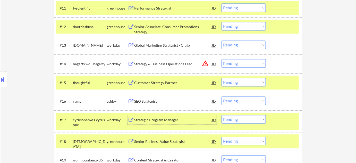
scroll to position [370, 0]
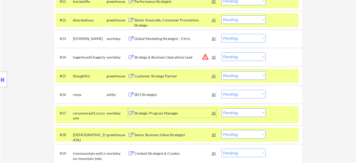
click at [149, 96] on div "SEO Strategist" at bounding box center [173, 94] width 78 height 5
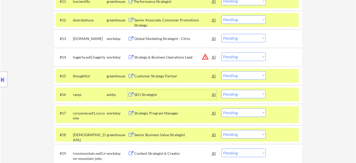
click at [245, 90] on select "Choose an option... Pending Applied Excluded (Questions) Excluded (Expired) Exc…" at bounding box center [244, 94] width 44 height 9
click at [222, 90] on select "Choose an option... Pending Applied Excluded (Questions) Excluded (Expired) Exc…" at bounding box center [244, 94] width 44 height 9
select select ""pending""
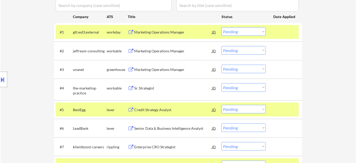
scroll to position [136, 0]
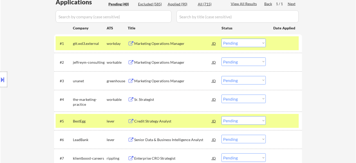
click at [159, 42] on div "Marketing Operations Manager" at bounding box center [173, 43] width 78 height 5
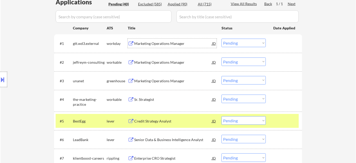
click at [244, 37] on div "#1 gtt.wd3.external workday Marketing Operations Manager JD Choose an option...…" at bounding box center [177, 43] width 243 height 14
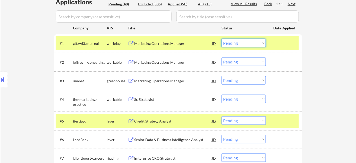
click at [246, 44] on select "Choose an option... Pending Applied Excluded (Questions) Excluded (Expired) Exc…" at bounding box center [244, 43] width 44 height 9
click at [163, 64] on div "Marketing Operations Manager" at bounding box center [173, 62] width 78 height 5
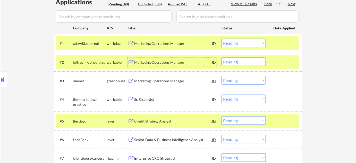
scroll to position [159, 0]
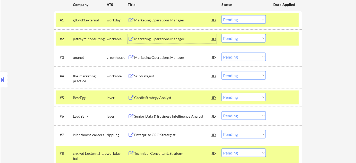
click at [152, 75] on div "Sr. Strategist" at bounding box center [173, 75] width 78 height 5
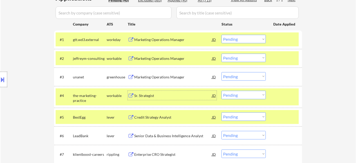
scroll to position [89, 0]
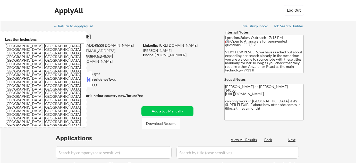
scroll to position [47, 0]
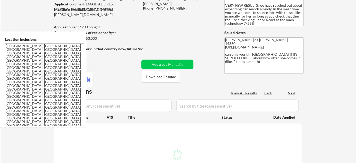
select select ""pending""
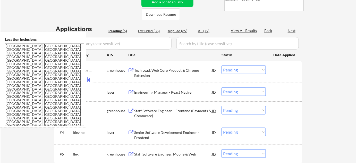
scroll to position [117, 0]
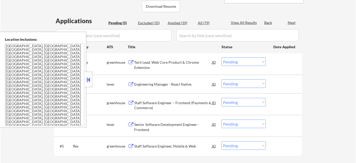
click at [88, 79] on button at bounding box center [89, 80] width 6 height 8
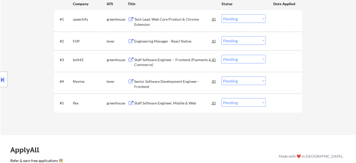
scroll to position [164, 0]
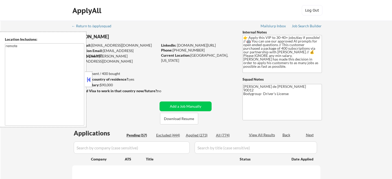
select select ""pending""
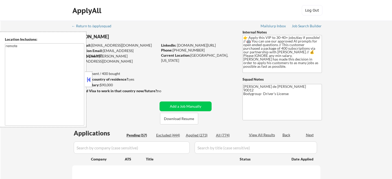
select select ""pending""
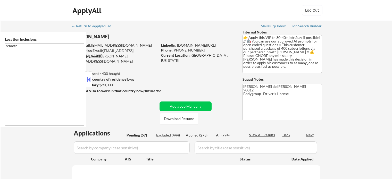
select select ""pending""
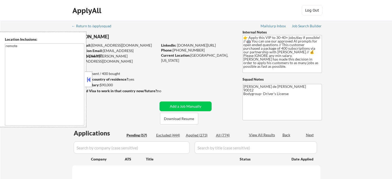
select select ""pending""
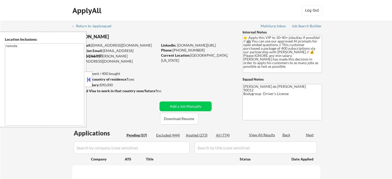
select select ""pending""
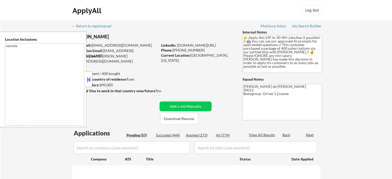
select select ""pending""
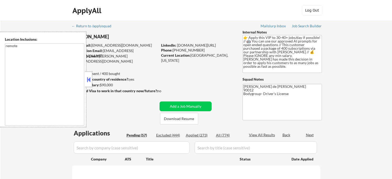
select select ""pending""
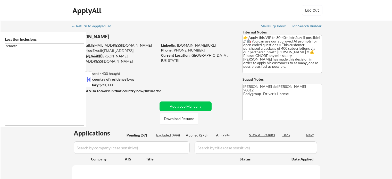
select select ""pending""
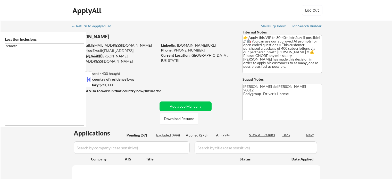
select select ""pending""
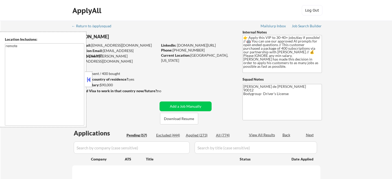
select select ""pending""
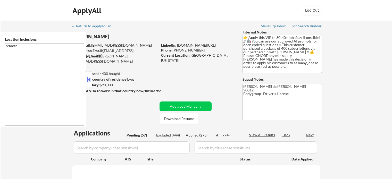
select select ""pending""
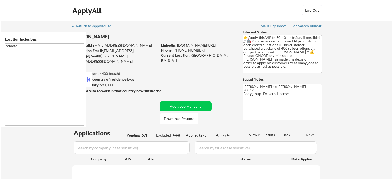
select select ""pending""
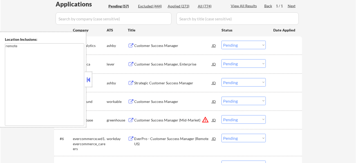
scroll to position [140, 0]
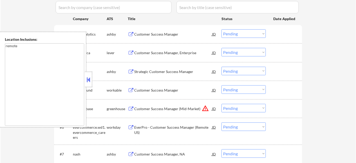
click at [90, 82] on button at bounding box center [89, 80] width 6 height 8
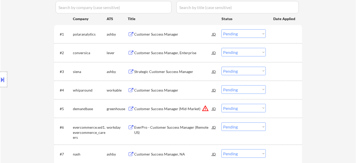
click at [151, 36] on div "Customer Success Manager" at bounding box center [173, 34] width 78 height 5
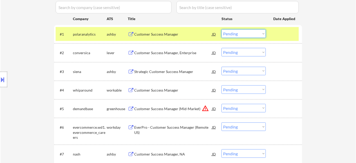
click at [249, 35] on select "Choose an option... Pending Applied Excluded (Questions) Excluded (Expired) Exc…" at bounding box center [244, 33] width 44 height 9
click at [222, 29] on select "Choose an option... Pending Applied Excluded (Questions) Excluded (Expired) Exc…" at bounding box center [244, 33] width 44 height 9
click at [169, 51] on div "Customer Success Manager, Enterprise" at bounding box center [173, 52] width 78 height 5
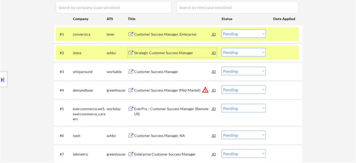
drag, startPoint x: 240, startPoint y: 34, endPoint x: 240, endPoint y: 37, distance: 3.1
click at [240, 34] on select "Choose an option... Pending Applied Excluded (Questions) Excluded (Expired) Exc…" at bounding box center [244, 33] width 44 height 9
click at [222, 29] on select "Choose an option... Pending Applied Excluded (Questions) Excluded (Expired) Exc…" at bounding box center [244, 33] width 44 height 9
click at [171, 52] on div "Strategic Customer Success Manager" at bounding box center [173, 52] width 78 height 5
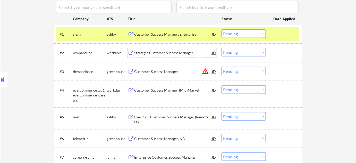
drag, startPoint x: 241, startPoint y: 33, endPoint x: 242, endPoint y: 37, distance: 3.4
click at [242, 33] on select "Choose an option... Pending Applied Excluded (Questions) Excluded (Expired) Exc…" at bounding box center [244, 33] width 44 height 9
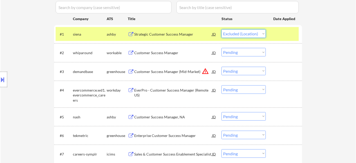
click at [222, 29] on select "Choose an option... Pending Applied Excluded (Questions) Excluded (Expired) Exc…" at bounding box center [244, 33] width 44 height 9
click at [166, 55] on div "Customer Success Manager" at bounding box center [173, 52] width 78 height 9
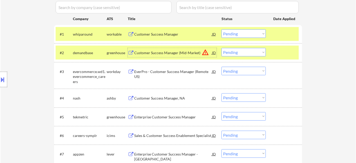
click at [235, 36] on select "Choose an option... Pending Applied Excluded (Questions) Excluded (Expired) Exc…" at bounding box center [244, 33] width 44 height 9
click at [222, 29] on select "Choose an option... Pending Applied Excluded (Questions) Excluded (Expired) Exc…" at bounding box center [244, 33] width 44 height 9
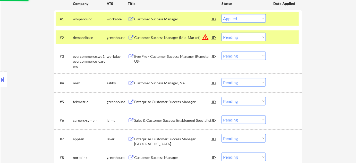
scroll to position [164, 0]
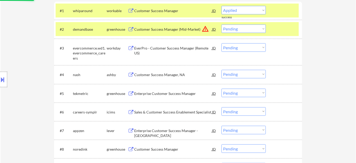
select select ""pending""
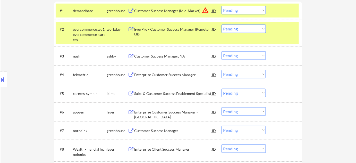
click at [162, 59] on div "Customer Success Manager, NA" at bounding box center [173, 55] width 78 height 9
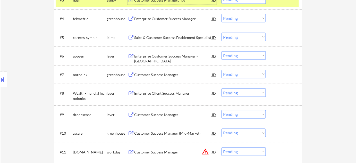
scroll to position [234, 0]
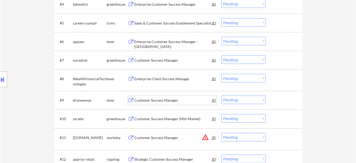
click at [169, 104] on div "Customer Success Manager" at bounding box center [173, 100] width 78 height 9
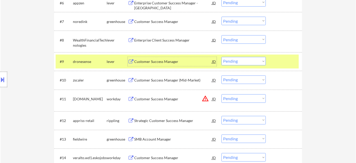
scroll to position [281, 0]
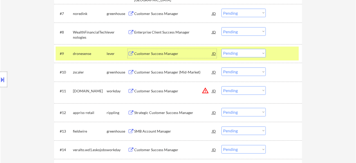
click at [206, 90] on button "warning_amber" at bounding box center [205, 90] width 7 height 7
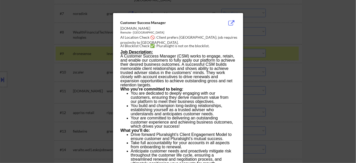
click at [294, 98] on div at bounding box center [178, 81] width 356 height 163
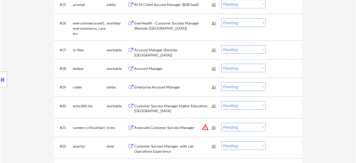
scroll to position [469, 0]
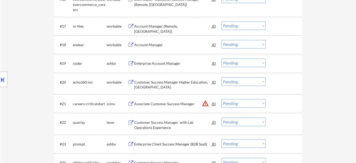
click at [242, 105] on select "Choose an option... Pending Applied Excluded (Questions) Excluded (Expired) Exc…" at bounding box center [244, 103] width 44 height 9
click at [222, 99] on select "Choose an option... Pending Applied Excluded (Questions) Excluded (Expired) Exc…" at bounding box center [244, 103] width 44 height 9
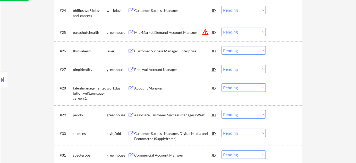
scroll to position [633, 0]
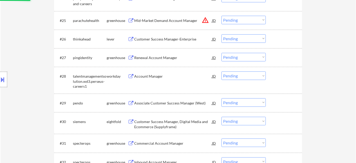
select select ""pending""
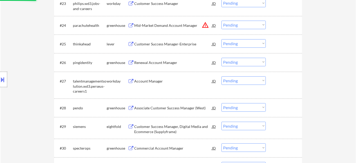
click at [242, 26] on select "Choose an option... Pending Applied Excluded (Questions) Excluded (Expired) Exc…" at bounding box center [244, 25] width 44 height 9
click at [222, 21] on select "Choose an option... Pending Applied Excluded (Questions) Excluded (Expired) Exc…" at bounding box center [244, 25] width 44 height 9
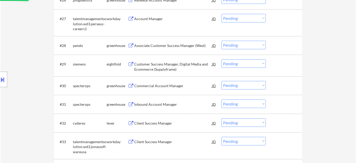
scroll to position [680, 0]
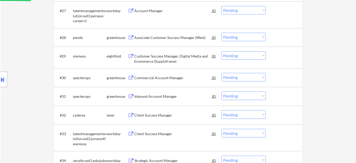
select select ""pending""
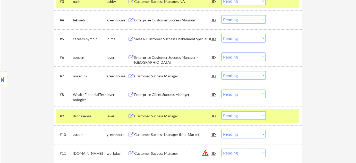
scroll to position [211, 0]
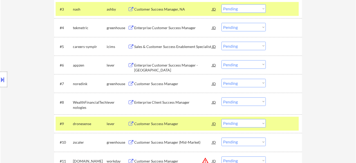
click at [230, 123] on select "Choose an option... Pending Applied Excluded (Questions) Excluded (Expired) Exc…" at bounding box center [244, 123] width 44 height 9
click at [222, 119] on select "Choose an option... Pending Applied Excluded (Questions) Excluded (Expired) Exc…" at bounding box center [244, 123] width 44 height 9
select select ""pending""
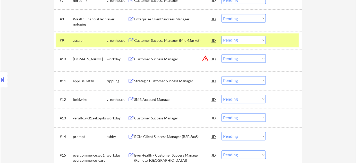
scroll to position [304, 0]
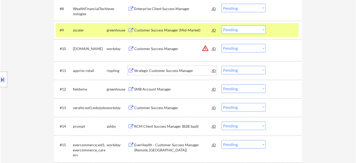
click at [170, 71] on div "Strategic Customer Success Manager" at bounding box center [173, 70] width 78 height 5
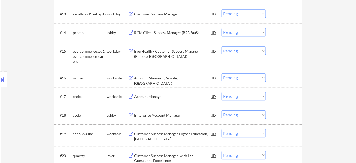
scroll to position [422, 0]
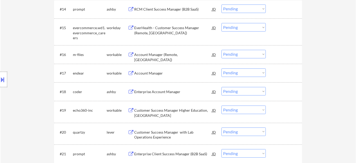
click at [160, 51] on div "Account Manager (Remote, United States)" at bounding box center [173, 54] width 78 height 9
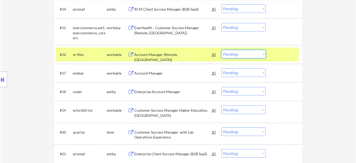
drag, startPoint x: 229, startPoint y: 55, endPoint x: 231, endPoint y: 58, distance: 3.5
click at [229, 55] on select "Choose an option... Pending Applied Excluded (Questions) Excluded (Expired) Exc…" at bounding box center [244, 54] width 44 height 9
click at [222, 50] on select "Choose an option... Pending Applied Excluded (Questions) Excluded (Expired) Exc…" at bounding box center [244, 54] width 44 height 9
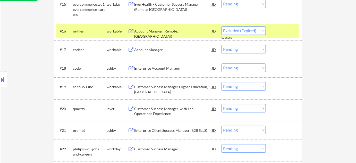
select select ""pending""
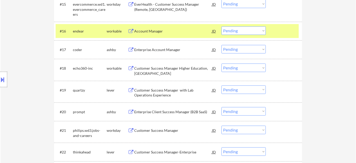
click at [144, 67] on div "Customer Success Manager Higher Education, North America" at bounding box center [173, 71] width 78 height 10
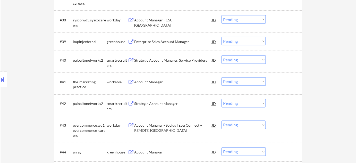
scroll to position [914, 0]
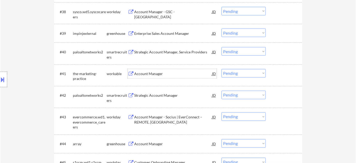
click at [153, 75] on div "Account Manager" at bounding box center [173, 73] width 78 height 5
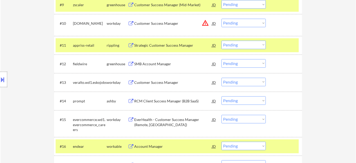
scroll to position [304, 0]
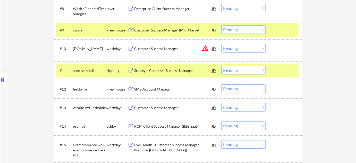
drag, startPoint x: 244, startPoint y: 49, endPoint x: 246, endPoint y: 52, distance: 3.1
click at [244, 49] on select "Choose an option... Pending Applied Excluded (Questions) Excluded (Expired) Exc…" at bounding box center [244, 48] width 44 height 9
click at [222, 44] on select "Choose an option... Pending Applied Excluded (Questions) Excluded (Expired) Exc…" at bounding box center [244, 48] width 44 height 9
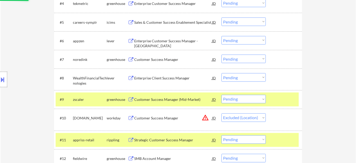
scroll to position [234, 0]
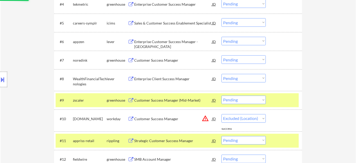
select select ""pending""
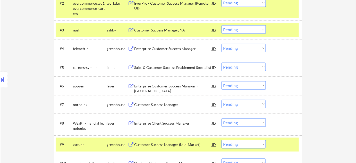
scroll to position [187, 0]
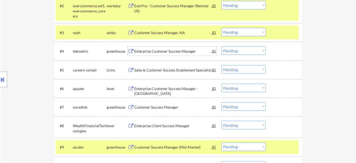
click at [163, 52] on div "Enterprise Customer Success Manager" at bounding box center [173, 51] width 78 height 5
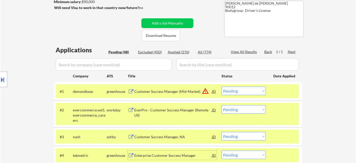
scroll to position [78, 0]
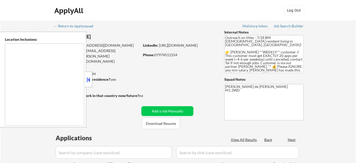
type textarea "remote"
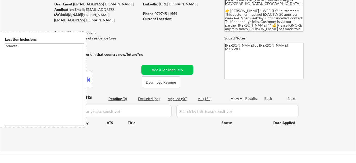
scroll to position [47, 0]
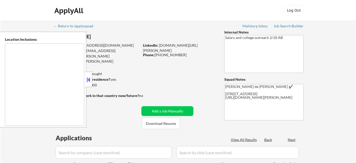
type textarea "[GEOGRAPHIC_DATA], [GEOGRAPHIC_DATA] [GEOGRAPHIC_DATA], [GEOGRAPHIC_DATA] [GEOG…"
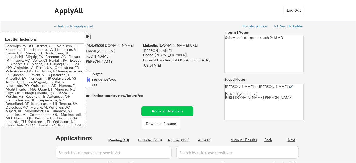
select select ""pending""
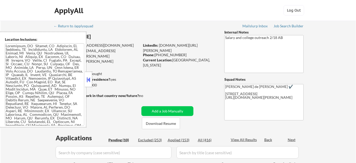
select select ""pending""
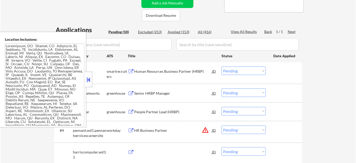
scroll to position [117, 0]
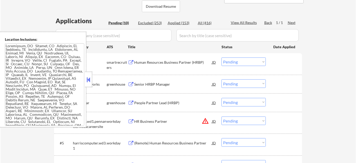
click at [88, 75] on div at bounding box center [88, 79] width 7 height 15
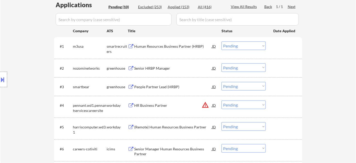
scroll to position [140, 0]
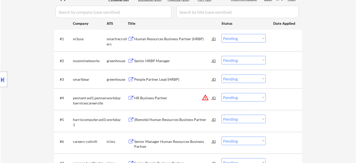
click at [164, 59] on div "Senior HRBP Manager" at bounding box center [173, 60] width 78 height 5
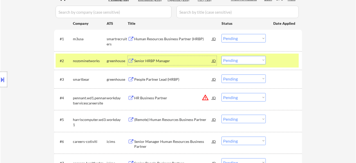
click at [233, 57] on select "Choose an option... Pending Applied Excluded (Questions) Excluded (Expired) Exc…" at bounding box center [244, 60] width 44 height 9
click at [222, 56] on select "Choose an option... Pending Applied Excluded (Questions) Excluded (Expired) Exc…" at bounding box center [244, 60] width 44 height 9
click at [172, 78] on div "People Partner Lead (HRBP)" at bounding box center [173, 79] width 78 height 5
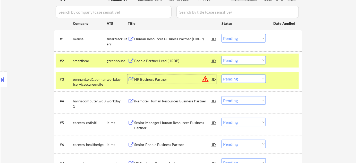
click at [4, 80] on button at bounding box center [3, 79] width 6 height 9
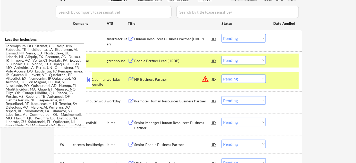
scroll to position [96, 0]
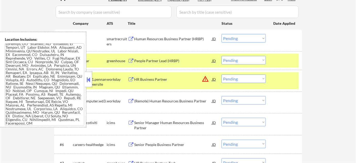
click at [91, 84] on div at bounding box center [88, 79] width 7 height 15
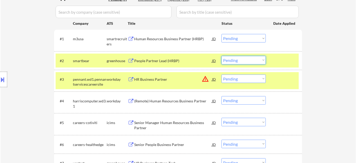
drag, startPoint x: 258, startPoint y: 61, endPoint x: 255, endPoint y: 64, distance: 3.6
click at [258, 61] on select "Choose an option... Pending Applied Excluded (Questions) Excluded (Expired) Exc…" at bounding box center [244, 60] width 44 height 9
click at [222, 56] on select "Choose an option... Pending Applied Excluded (Questions) Excluded (Expired) Exc…" at bounding box center [244, 60] width 44 height 9
click at [206, 77] on button "warning_amber" at bounding box center [205, 78] width 7 height 7
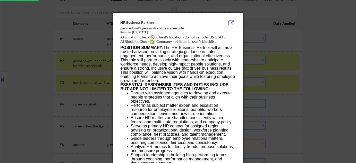
click at [339, 90] on div at bounding box center [178, 81] width 356 height 163
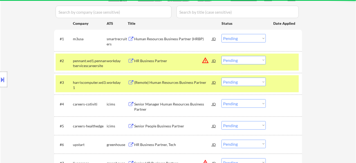
click at [0, 81] on button at bounding box center [3, 79] width 6 height 9
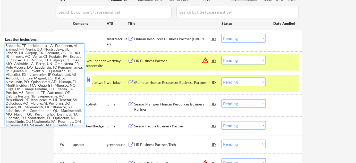
scroll to position [0, 0]
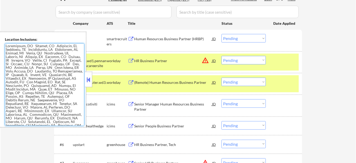
click at [89, 81] on button at bounding box center [89, 80] width 6 height 8
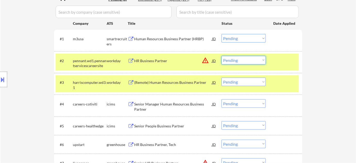
click at [255, 60] on select "Choose an option... Pending Applied Excluded (Questions) Excluded (Expired) Exc…" at bounding box center [244, 60] width 44 height 9
click at [222, 56] on select "Choose an option... Pending Applied Excluded (Questions) Excluded (Expired) Exc…" at bounding box center [244, 60] width 44 height 9
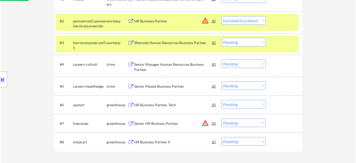
scroll to position [187, 0]
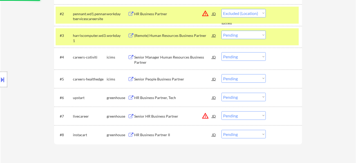
select select ""pending""
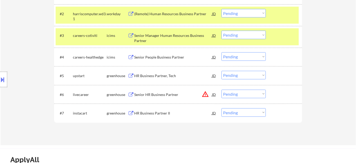
click at [161, 74] on div "HR Business Partner, Tech" at bounding box center [173, 75] width 78 height 5
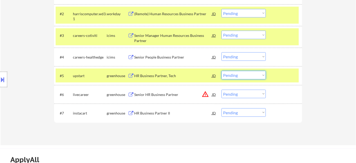
click at [243, 76] on select "Choose an option... Pending Applied Excluded (Questions) Excluded (Expired) Exc…" at bounding box center [244, 75] width 44 height 9
click at [222, 71] on select "Choose an option... Pending Applied Excluded (Questions) Excluded (Expired) Exc…" at bounding box center [244, 75] width 44 height 9
click at [205, 94] on button "warning_amber" at bounding box center [205, 93] width 7 height 7
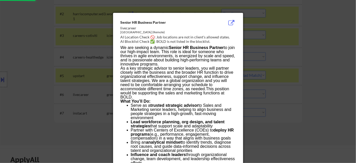
select select ""pending""
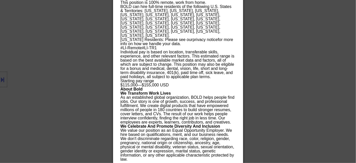
scroll to position [583, 0]
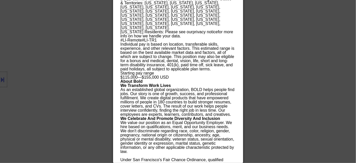
click at [324, 108] on div at bounding box center [178, 81] width 356 height 163
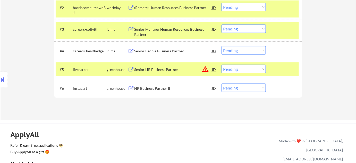
scroll to position [181, 0]
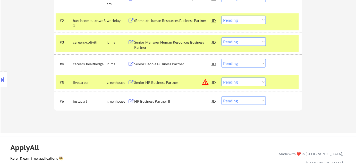
click at [166, 83] on div "Senior HR Business Partner" at bounding box center [173, 82] width 78 height 5
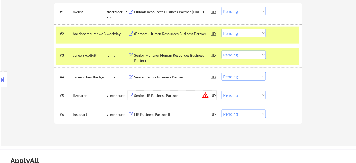
scroll to position [157, 0]
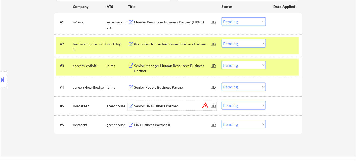
click at [151, 46] on div "(Remote) Human Resources Business Partner" at bounding box center [173, 44] width 78 height 5
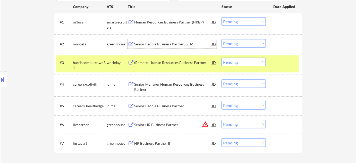
click at [231, 63] on select "Choose an option... Pending Applied Excluded (Questions) Excluded (Expired) Exc…" at bounding box center [244, 62] width 44 height 9
click at [222, 58] on select "Choose an option... Pending Applied Excluded (Questions) Excluded (Expired) Exc…" at bounding box center [244, 62] width 44 height 9
select select ""pending""
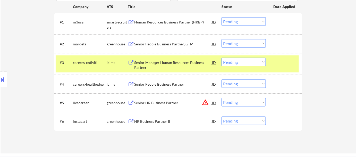
click at [154, 45] on div "Senior People Business Partner, GTM" at bounding box center [173, 44] width 78 height 5
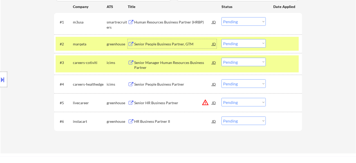
click at [233, 44] on select "Choose an option... Pending Applied Excluded (Questions) Excluded (Expired) Exc…" at bounding box center [244, 43] width 44 height 9
click at [222, 39] on select "Choose an option... Pending Applied Excluded (Questions) Excluded (Expired) Exc…" at bounding box center [244, 43] width 44 height 9
select select ""pending""
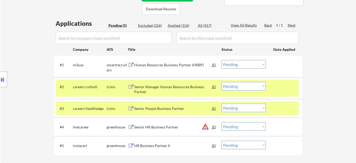
scroll to position [110, 0]
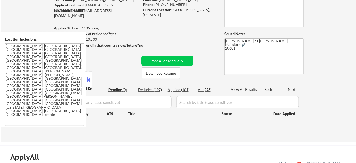
scroll to position [47, 0]
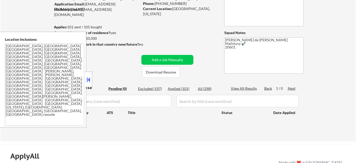
click at [90, 79] on button at bounding box center [89, 80] width 6 height 8
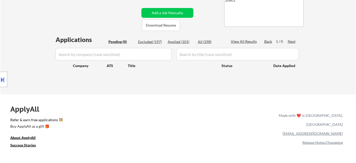
scroll to position [0, 0]
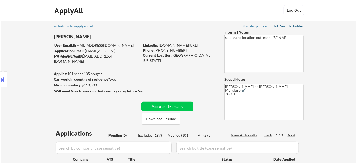
drag, startPoint x: 291, startPoint y: 26, endPoint x: 297, endPoint y: 29, distance: 7.5
click at [297, 29] on link "Job Search Builder" at bounding box center [289, 26] width 30 height 5
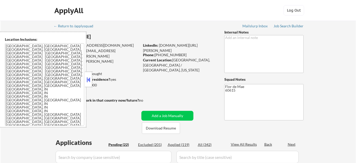
select select ""pending""
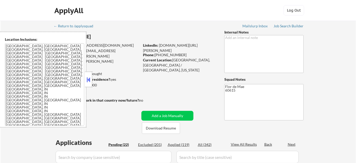
select select ""pending""
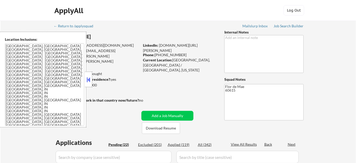
select select ""pending""
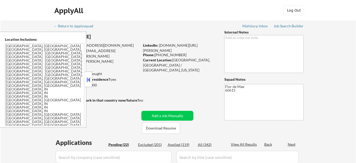
select select ""pending""
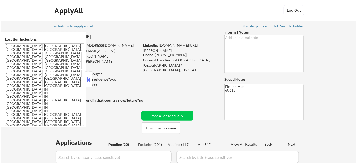
select select ""pending""
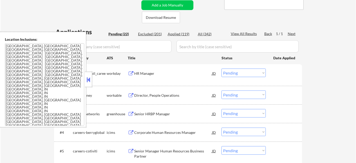
scroll to position [117, 0]
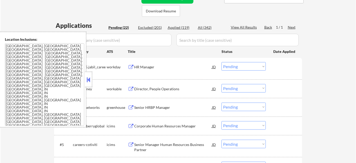
drag, startPoint x: 90, startPoint y: 81, endPoint x: 116, endPoint y: 57, distance: 35.4
click at [90, 80] on button at bounding box center [89, 80] width 6 height 8
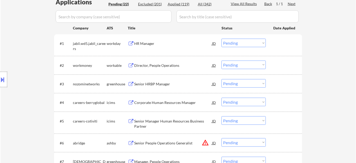
scroll to position [164, 0]
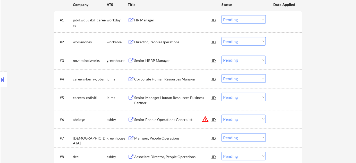
click at [161, 40] on div "Director, People Operations" at bounding box center [173, 41] width 78 height 5
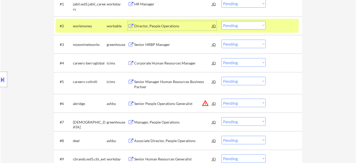
scroll to position [187, 0]
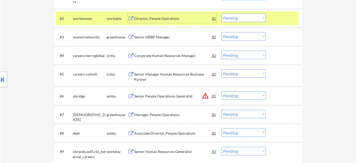
click at [157, 34] on div "Senior HRBP Manager" at bounding box center [173, 36] width 78 height 9
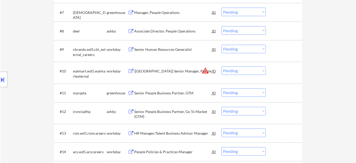
scroll to position [304, 0]
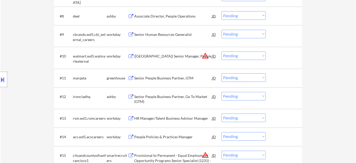
click at [250, 55] on select "Choose an option... Pending Applied Excluded (Questions) Excluded (Expired) Exc…" at bounding box center [244, 56] width 44 height 9
click at [222, 52] on select "Choose an option... Pending Applied Excluded (Questions) Excluded (Expired) Exc…" at bounding box center [244, 56] width 44 height 9
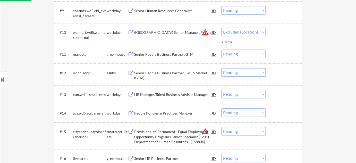
select select ""pending""
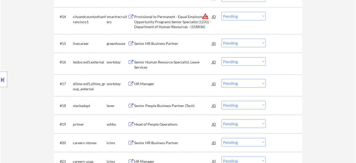
scroll to position [445, 0]
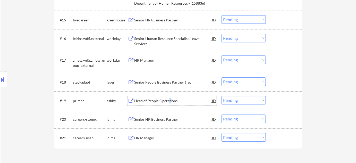
click at [168, 100] on div "Head of People Operations" at bounding box center [173, 100] width 78 height 5
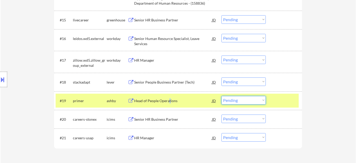
click at [249, 102] on select "Choose an option... Pending Applied Excluded (Questions) Excluded (Expired) Exc…" at bounding box center [244, 100] width 44 height 9
click at [222, 96] on select "Choose an option... Pending Applied Excluded (Questions) Excluded (Expired) Exc…" at bounding box center [244, 100] width 44 height 9
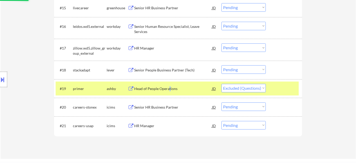
scroll to position [469, 0]
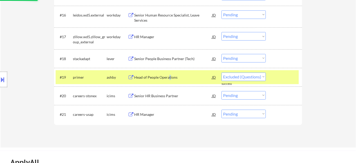
select select ""pending""
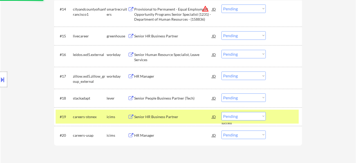
scroll to position [422, 0]
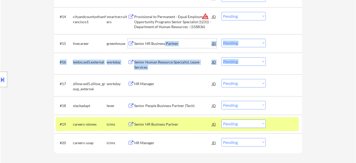
drag, startPoint x: 165, startPoint y: 45, endPoint x: 162, endPoint y: 55, distance: 10.1
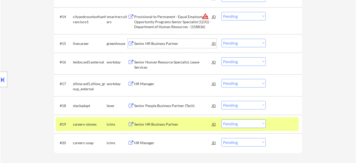
click at [247, 16] on select "Choose an option... Pending Applied Excluded (Questions) Excluded (Expired) Exc…" at bounding box center [244, 16] width 44 height 9
click at [222, 12] on select "Choose an option... Pending Applied Excluded (Questions) Excluded (Expired) Exc…" at bounding box center [244, 16] width 44 height 9
select select ""pending""
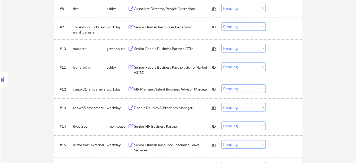
scroll to position [304, 0]
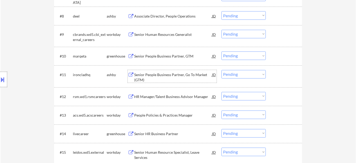
click at [148, 74] on div "Senior People Business Partner, Go To Market (GTM)" at bounding box center [173, 77] width 78 height 10
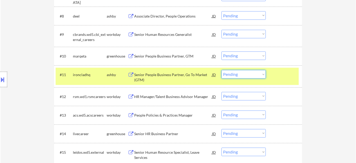
click at [256, 76] on select "Choose an option... Pending Applied Excluded (Questions) Excluded (Expired) Exc…" at bounding box center [244, 74] width 44 height 9
click at [222, 70] on select "Choose an option... Pending Applied Excluded (Questions) Excluded (Expired) Exc…" at bounding box center [244, 74] width 44 height 9
select select ""pending""
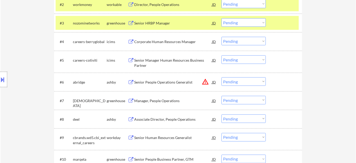
scroll to position [164, 0]
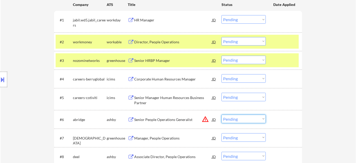
click at [244, 117] on select "Choose an option... Pending Applied Excluded (Questions) Excluded (Expired) Exc…" at bounding box center [244, 119] width 44 height 9
click at [222, 115] on select "Choose an option... Pending Applied Excluded (Questions) Excluded (Expired) Exc…" at bounding box center [244, 119] width 44 height 9
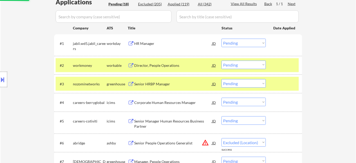
select select ""pending""
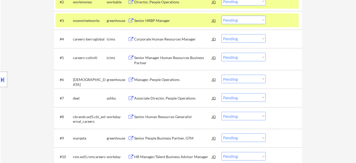
scroll to position [211, 0]
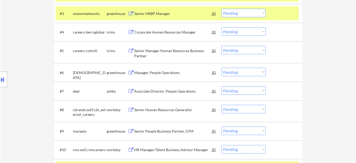
click at [162, 112] on div "Senior Human Resources Generalist" at bounding box center [173, 109] width 78 height 5
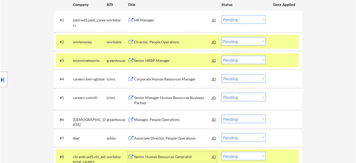
scroll to position [187, 0]
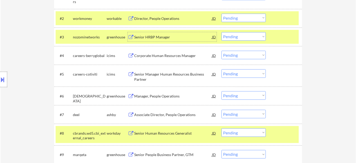
click at [165, 36] on div "Senior HRBP Manager" at bounding box center [173, 37] width 78 height 5
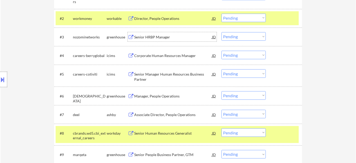
click at [163, 57] on div "Corporate Human Resources Manager" at bounding box center [173, 55] width 78 height 5
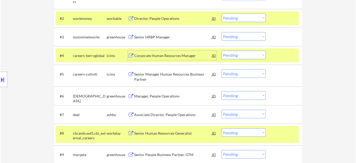
click at [236, 53] on select "Choose an option... Pending Applied Excluded (Questions) Excluded (Expired) Exc…" at bounding box center [244, 55] width 44 height 9
click at [222, 51] on select "Choose an option... Pending Applied Excluded (Questions) Excluded (Expired) Exc…" at bounding box center [244, 55] width 44 height 9
select select ""pending""
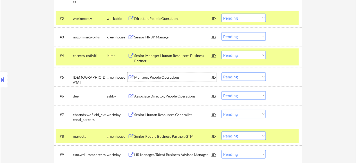
click at [168, 79] on div "Manager, People Operations" at bounding box center [173, 77] width 78 height 5
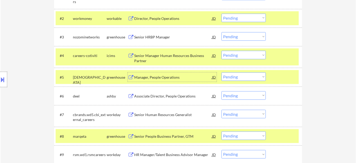
click at [241, 72] on div "#5 [PERSON_NAME] Manager, People Operations JD Choose an option... Pending Appl…" at bounding box center [177, 77] width 243 height 14
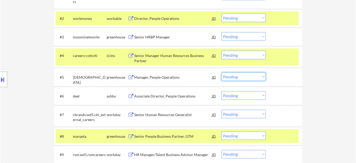
drag, startPoint x: 250, startPoint y: 77, endPoint x: 253, endPoint y: 80, distance: 4.2
click at [250, 77] on select "Choose an option... Pending Applied Excluded (Questions) Excluded (Expired) Exc…" at bounding box center [244, 76] width 44 height 9
click at [222, 72] on select "Choose an option... Pending Applied Excluded (Questions) Excluded (Expired) Exc…" at bounding box center [244, 76] width 44 height 9
select select ""pending""
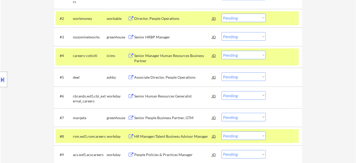
click at [148, 58] on div "Senior Manager Human Resources Business Partner" at bounding box center [173, 58] width 78 height 10
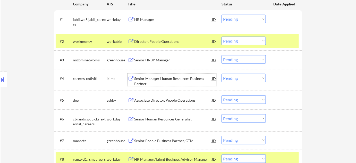
scroll to position [164, 0]
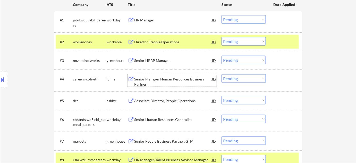
click at [148, 42] on div "Director, People Operations" at bounding box center [173, 41] width 78 height 5
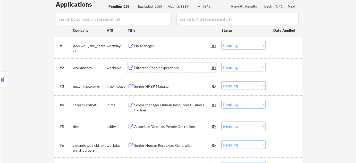
scroll to position [140, 0]
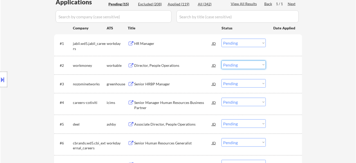
drag, startPoint x: 246, startPoint y: 64, endPoint x: 243, endPoint y: 68, distance: 5.2
click at [246, 64] on select "Choose an option... Pending Applied Excluded (Questions) Excluded (Expired) Exc…" at bounding box center [244, 65] width 44 height 9
click at [222, 61] on select "Choose an option... Pending Applied Excluded (Questions) Excluded (Expired) Exc…" at bounding box center [244, 65] width 44 height 9
select select ""pending""
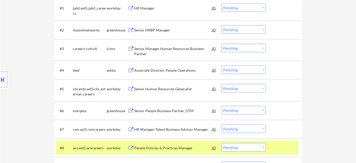
scroll to position [187, 0]
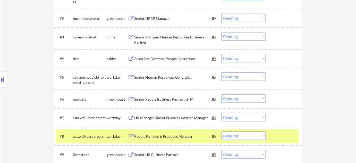
click at [143, 16] on div "Senior HRBP Manager" at bounding box center [173, 18] width 78 height 5
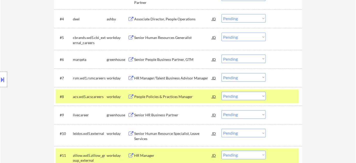
scroll to position [234, 0]
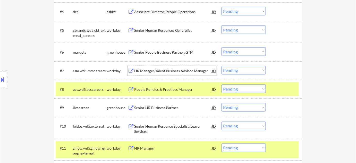
click at [162, 70] on div "HR Manager/Talent Business Advisor Manager" at bounding box center [173, 70] width 78 height 5
